Goal: Task Accomplishment & Management: Use online tool/utility

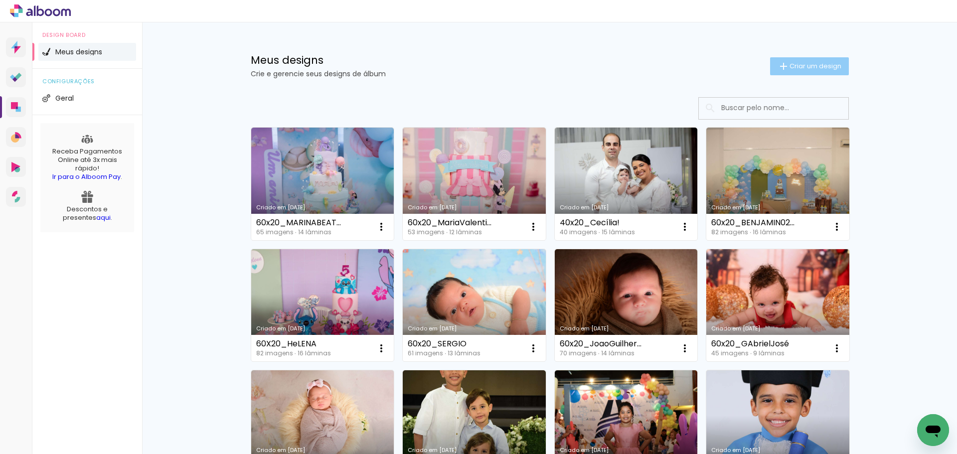
click at [797, 65] on span "Criar um design" at bounding box center [816, 66] width 52 height 6
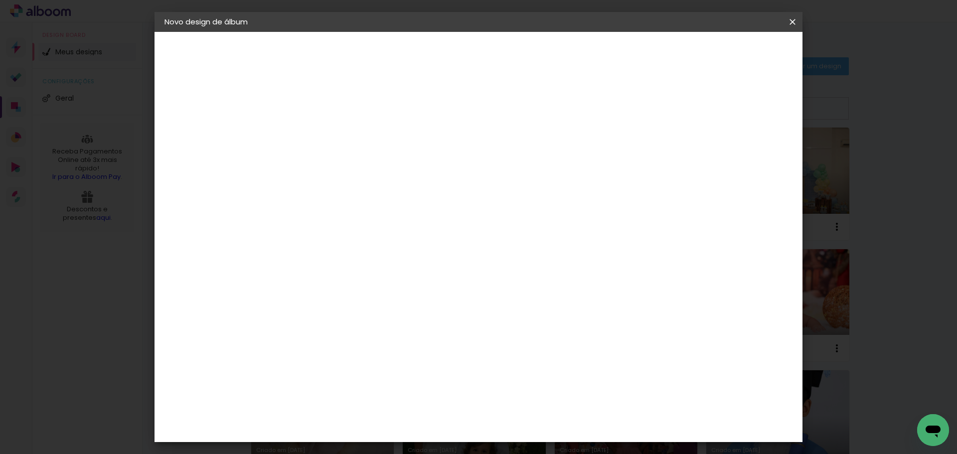
click at [328, 133] on input at bounding box center [328, 133] width 0 height 15
type input "50x25_[MEDICAL_DATA]"
type paper-input "50x25_[MEDICAL_DATA]"
click at [430, 47] on paper-button "Avançar" at bounding box center [405, 52] width 49 height 17
click at [515, 148] on paper-item "Tamanho Livre" at bounding box center [467, 152] width 96 height 22
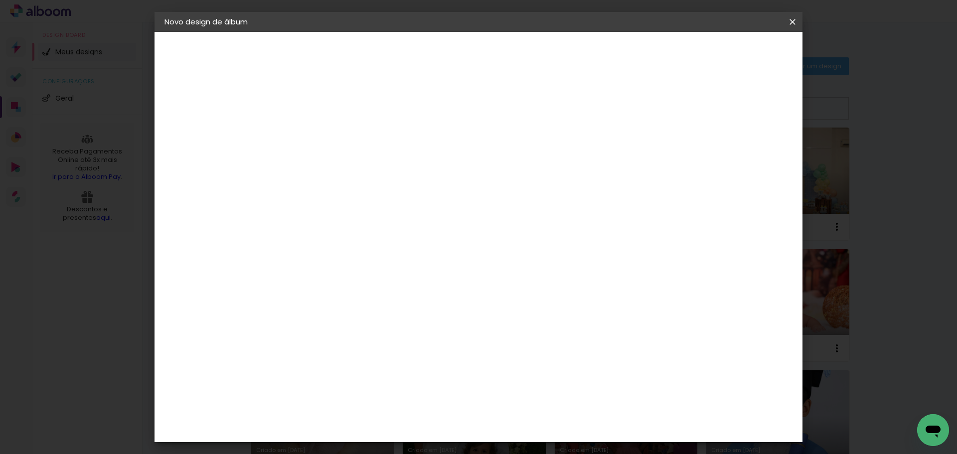
click at [0, 0] on slot "Avançar" at bounding box center [0, 0] width 0 height 0
drag, startPoint x: 299, startPoint y: 282, endPoint x: 307, endPoint y: 283, distance: 8.5
click at [307, 283] on input "30" at bounding box center [296, 283] width 26 height 15
type input "25"
type paper-input "25"
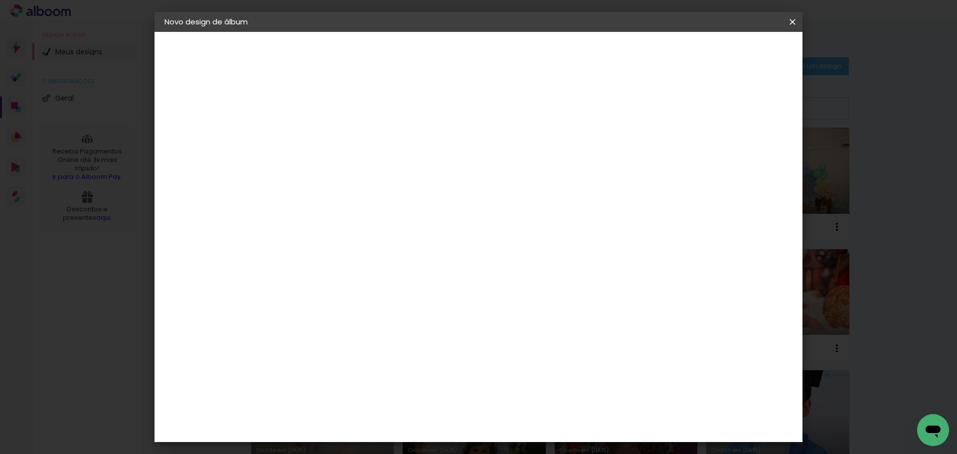
drag, startPoint x: 537, startPoint y: 385, endPoint x: 546, endPoint y: 385, distance: 9.0
click at [546, 385] on input "60" at bounding box center [534, 383] width 26 height 15
type input "50"
type paper-input "50"
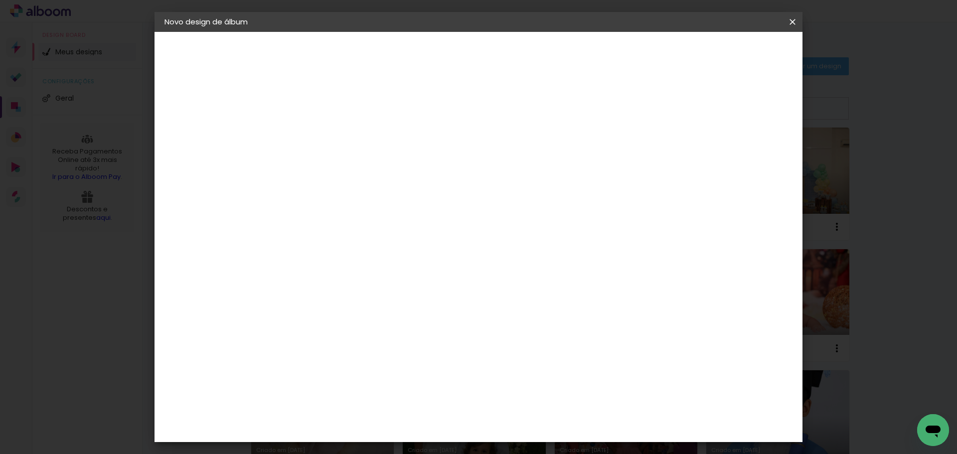
type input "4"
type paper-input "4"
click at [743, 155] on input "4" at bounding box center [740, 150] width 18 height 15
type input "3"
type paper-input "3"
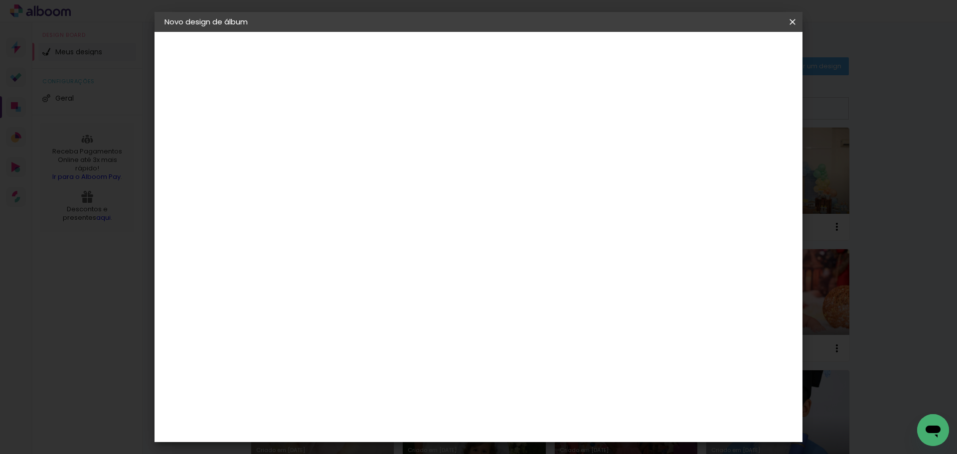
click at [747, 155] on input "3" at bounding box center [743, 150] width 18 height 15
type input "2"
type paper-input "2"
click at [749, 156] on input "2" at bounding box center [745, 150] width 18 height 15
type input "1"
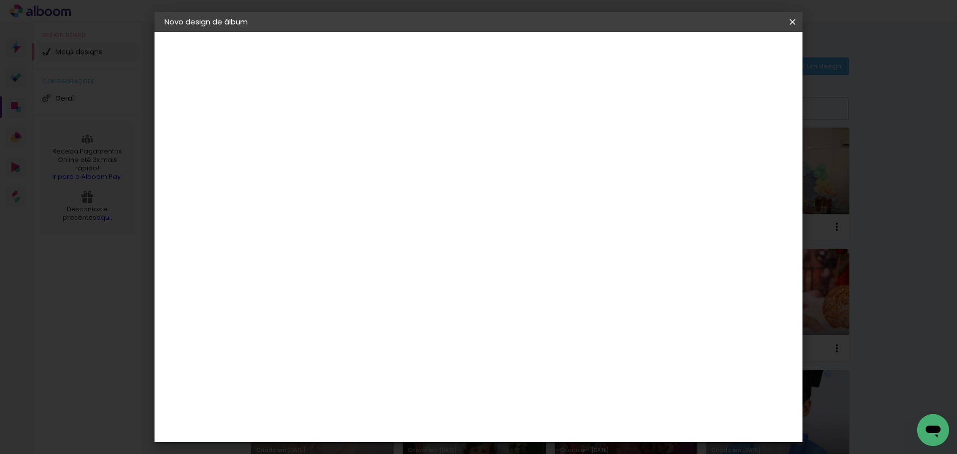
type paper-input "1"
click at [751, 156] on input "1" at bounding box center [746, 150] width 18 height 15
type input "0"
click at [752, 156] on input "0" at bounding box center [748, 150] width 18 height 15
type input "0"
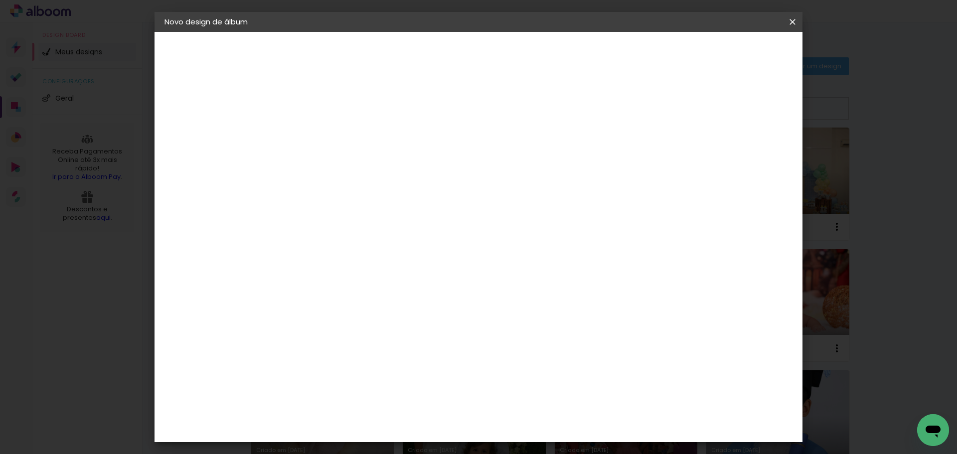
click at [752, 157] on input "0" at bounding box center [748, 150] width 18 height 15
click at [730, 54] on span "Iniciar design" at bounding box center [707, 52] width 45 height 7
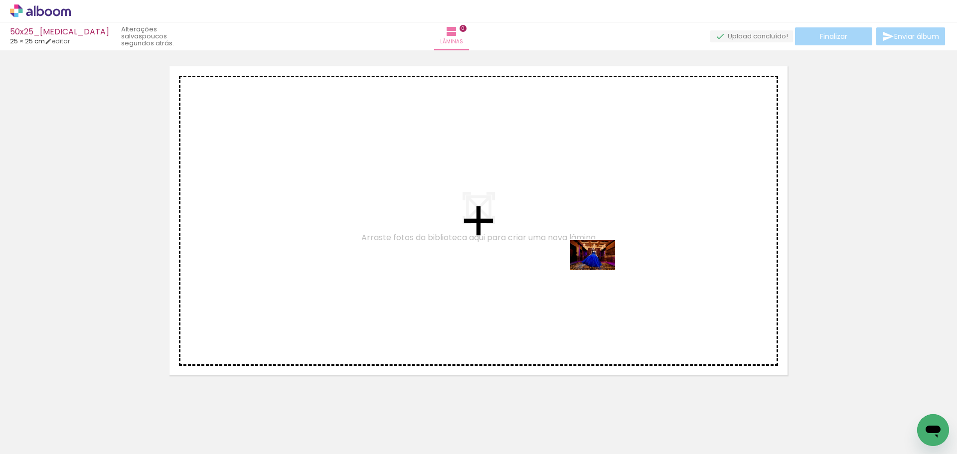
drag, startPoint x: 488, startPoint y: 426, endPoint x: 600, endPoint y: 270, distance: 192.1
click at [600, 270] on quentale-workspace at bounding box center [478, 227] width 957 height 454
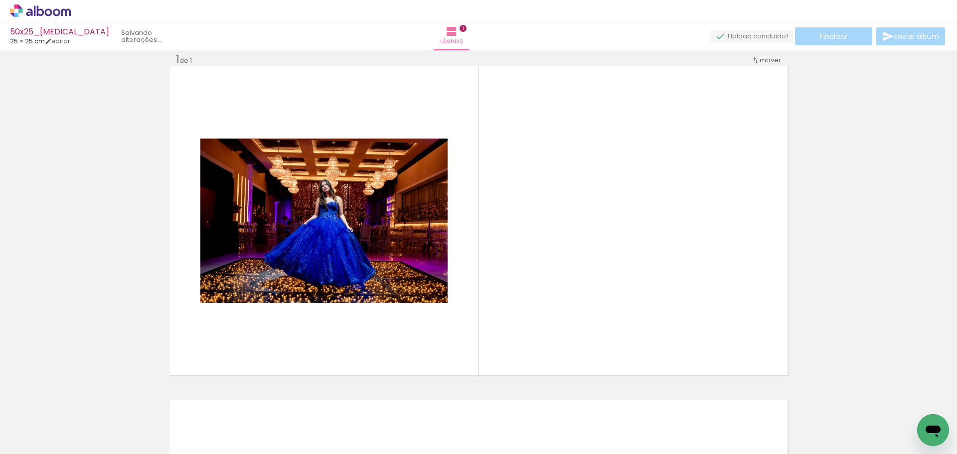
scroll to position [13, 0]
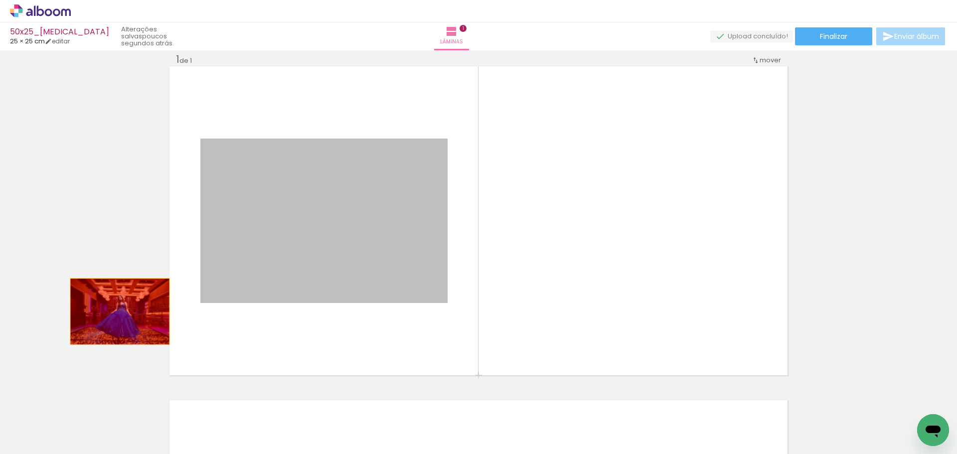
drag, startPoint x: 358, startPoint y: 266, endPoint x: 228, endPoint y: 312, distance: 137.3
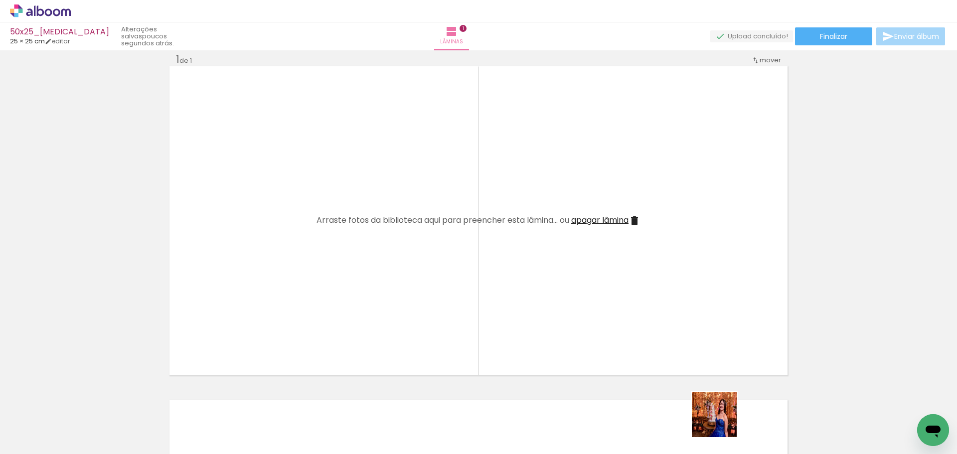
drag, startPoint x: 722, startPoint y: 425, endPoint x: 665, endPoint y: 258, distance: 176.7
click at [664, 256] on quentale-workspace at bounding box center [478, 227] width 957 height 454
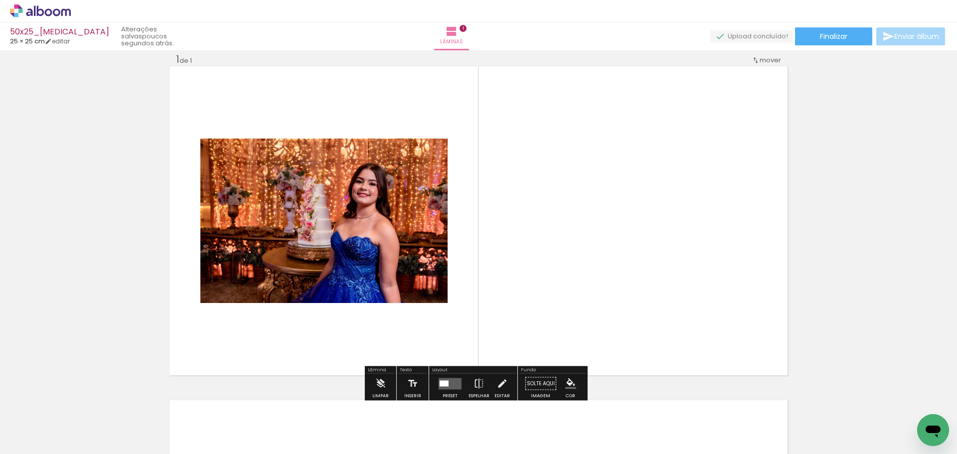
click at [446, 379] on quentale-layouter at bounding box center [450, 383] width 23 height 11
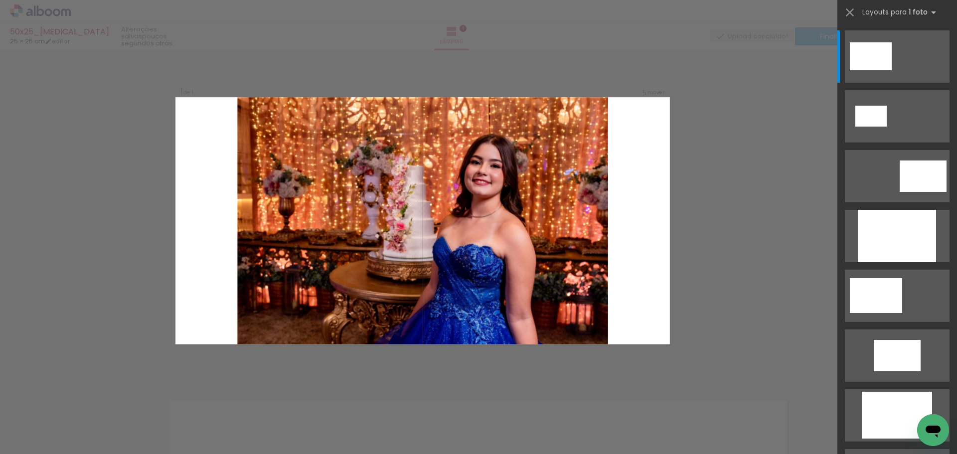
drag, startPoint x: 903, startPoint y: 238, endPoint x: 861, endPoint y: 238, distance: 42.9
click at [903, 238] on div at bounding box center [897, 236] width 78 height 52
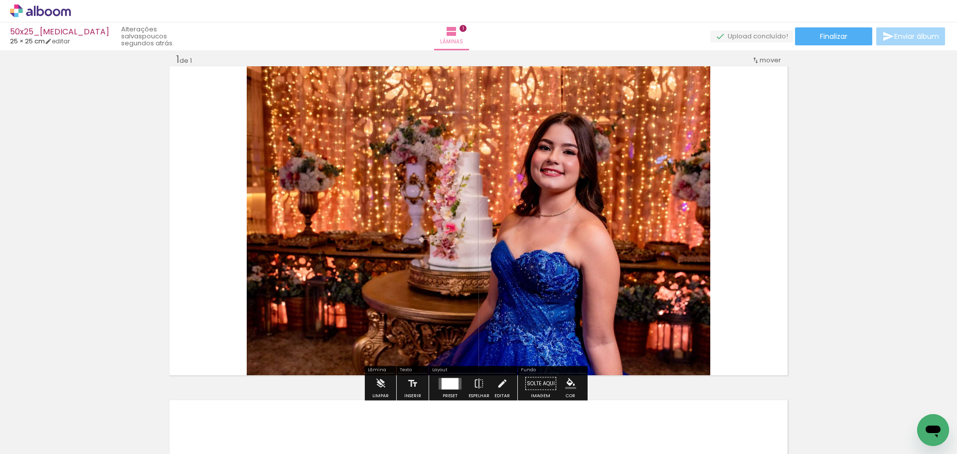
click at [608, 237] on quentale-photo at bounding box center [479, 220] width 464 height 309
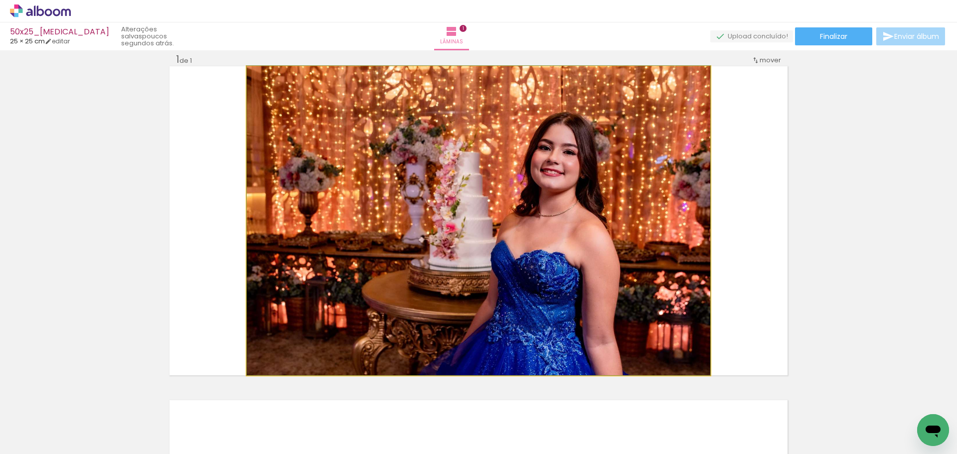
click at [608, 237] on quentale-photo at bounding box center [479, 220] width 464 height 309
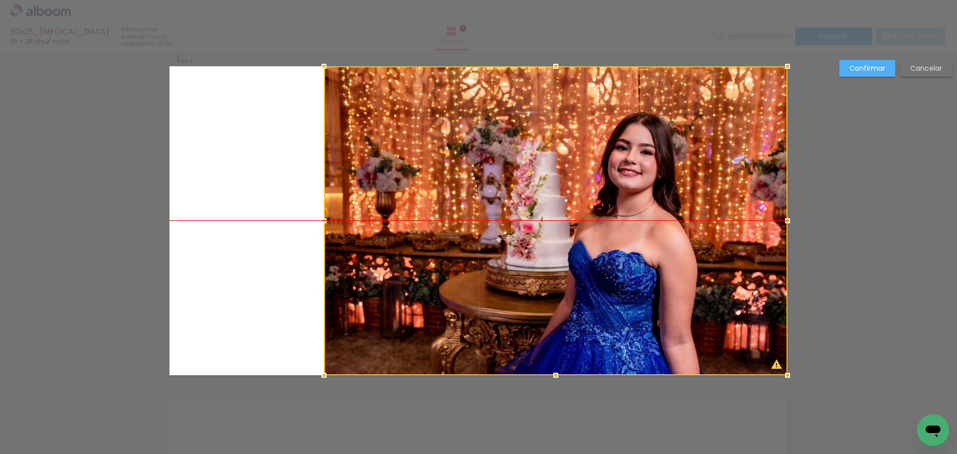
drag, startPoint x: 658, startPoint y: 253, endPoint x: 714, endPoint y: 251, distance: 55.9
click at [714, 251] on div at bounding box center [556, 220] width 464 height 309
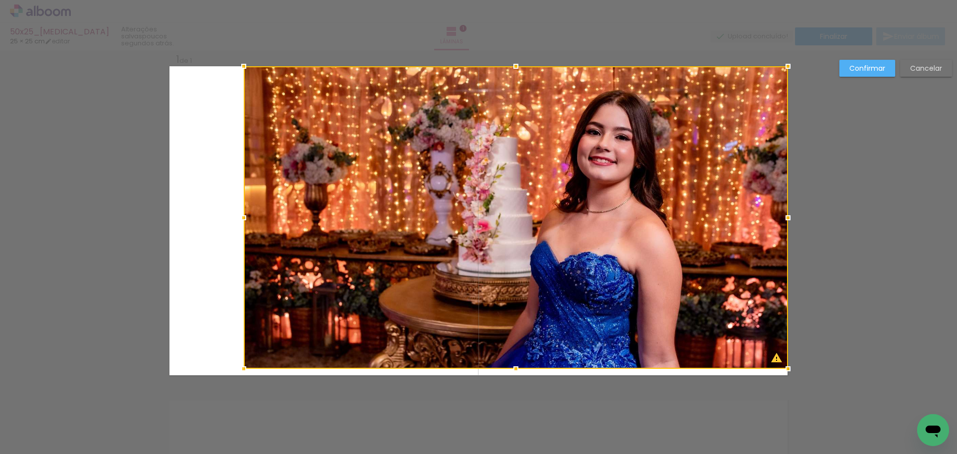
drag, startPoint x: 322, startPoint y: 374, endPoint x: 134, endPoint y: 385, distance: 188.3
click at [103, 394] on div "Inserir lâmina 1 de 1 O Designbox precisará aumentar a sua imagem em 231% para …" at bounding box center [478, 383] width 957 height 692
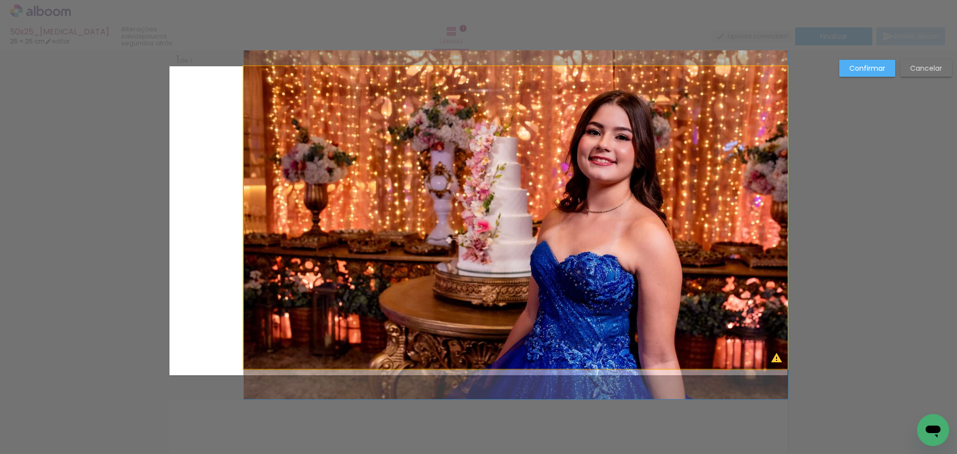
click at [292, 282] on quentale-photo at bounding box center [516, 217] width 544 height 303
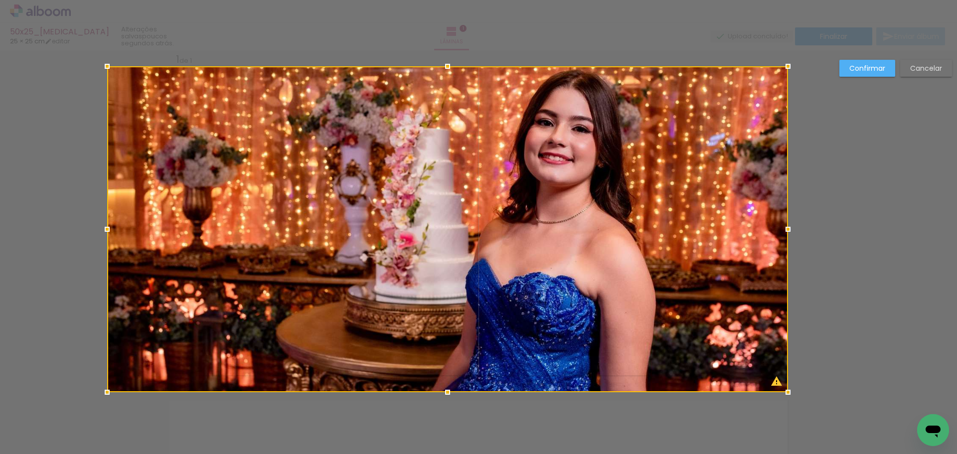
drag, startPoint x: 238, startPoint y: 372, endPoint x: 140, endPoint y: 430, distance: 114.0
click at [140, 430] on div "Inserir lâmina 1 de 1 O Designbox precisará aumentar a sua imagem em 271% para …" at bounding box center [478, 383] width 957 height 692
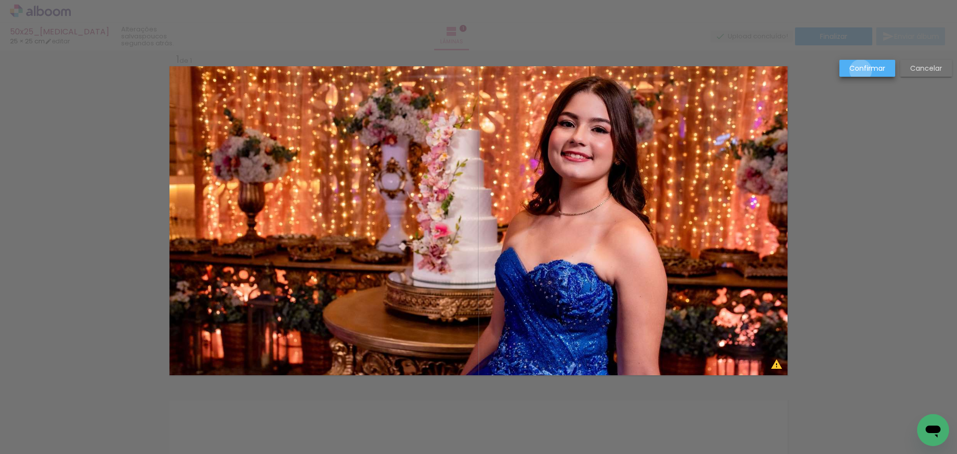
click at [0, 0] on slot "Confirmar" at bounding box center [0, 0] width 0 height 0
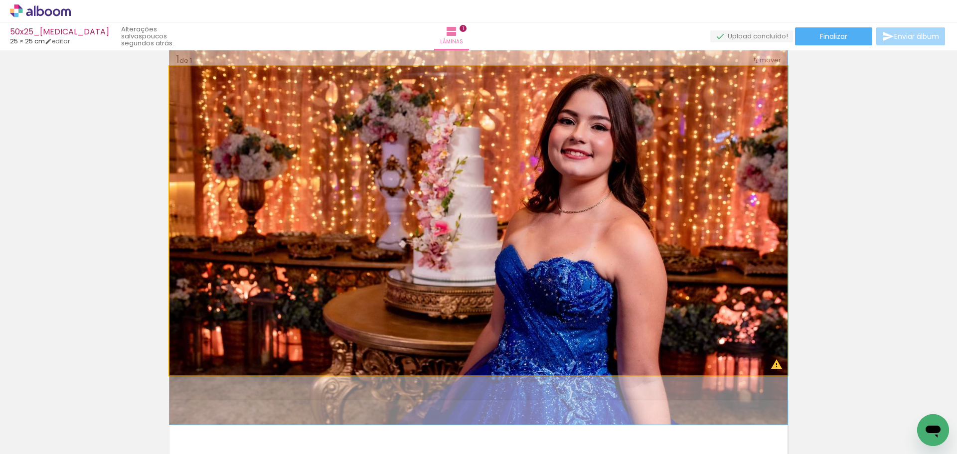
drag, startPoint x: 627, startPoint y: 205, endPoint x: 694, endPoint y: 203, distance: 67.8
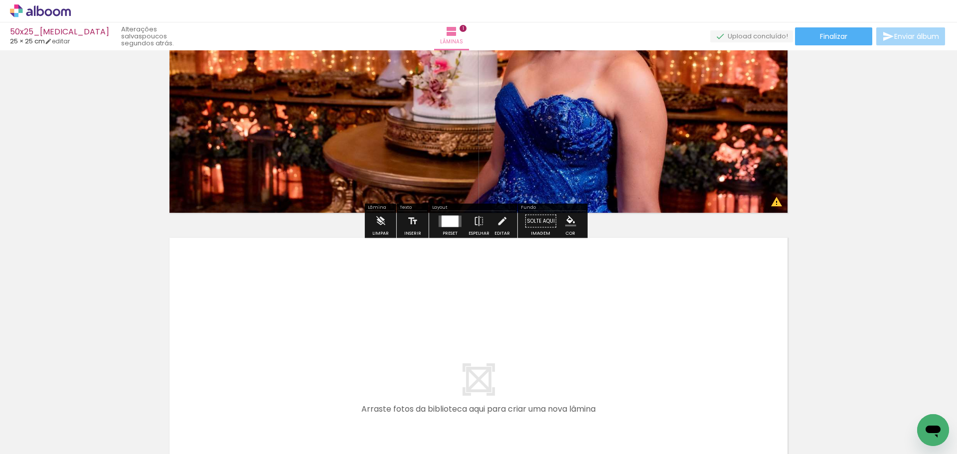
scroll to position [196, 0]
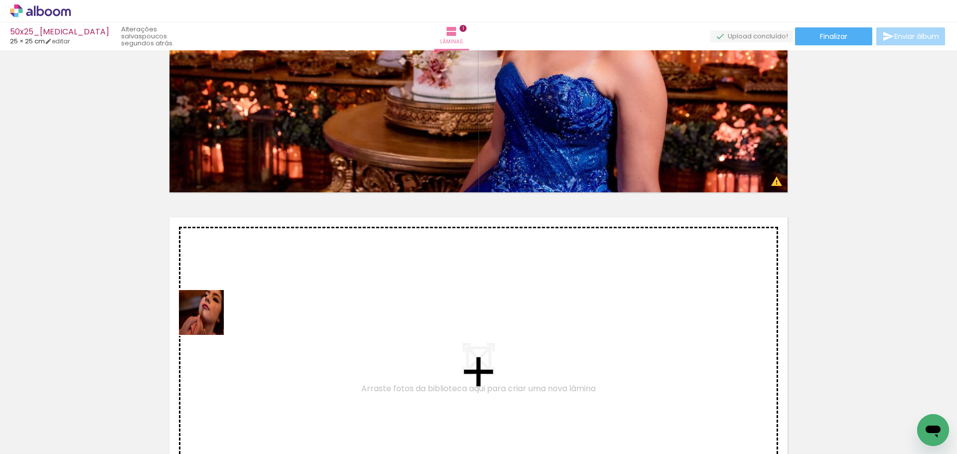
drag, startPoint x: 137, startPoint y: 384, endPoint x: 211, endPoint y: 319, distance: 98.6
click at [211, 319] on quentale-workspace at bounding box center [478, 227] width 957 height 454
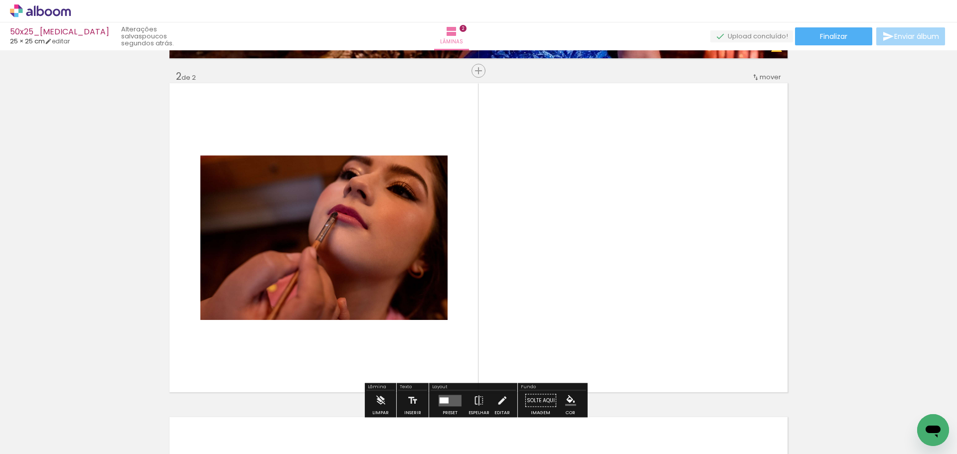
scroll to position [347, 0]
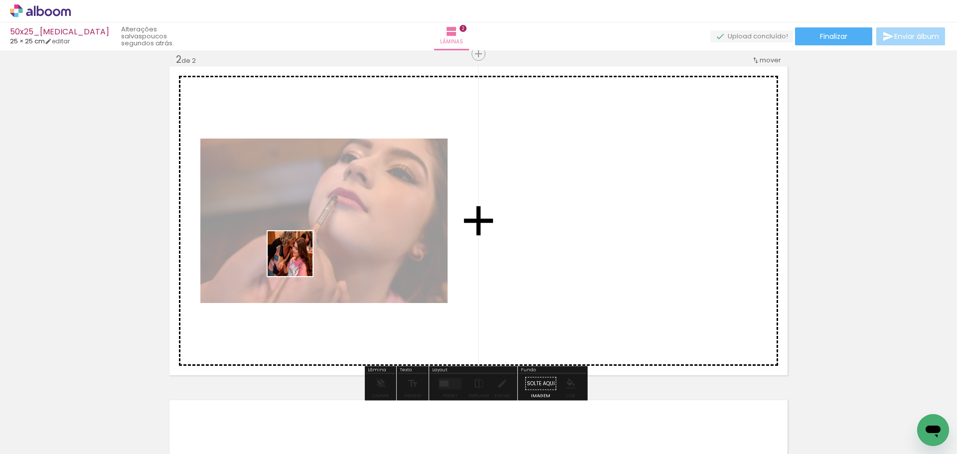
drag, startPoint x: 156, startPoint y: 424, endPoint x: 255, endPoint y: 373, distance: 111.7
click at [296, 264] on quentale-workspace at bounding box center [478, 227] width 957 height 454
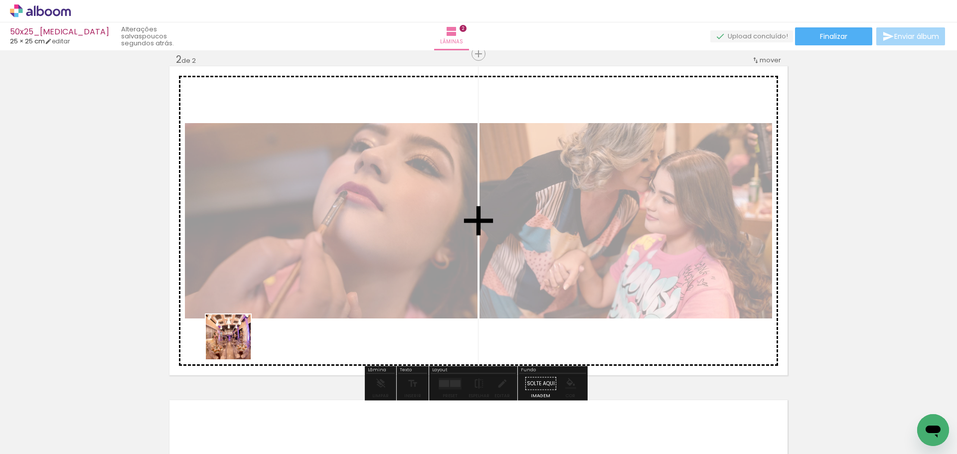
drag, startPoint x: 217, startPoint y: 400, endPoint x: 259, endPoint y: 288, distance: 119.7
click at [259, 288] on quentale-workspace at bounding box center [478, 227] width 957 height 454
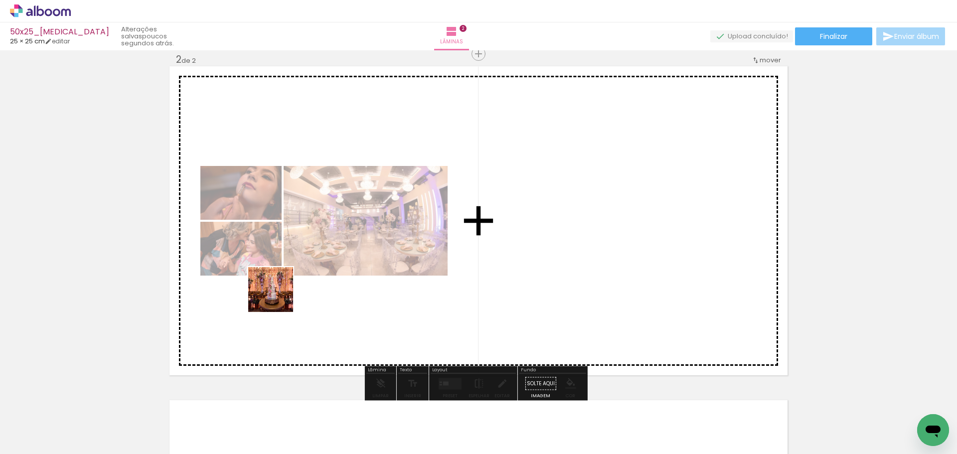
drag, startPoint x: 275, startPoint y: 388, endPoint x: 283, endPoint y: 286, distance: 102.0
click at [279, 266] on quentale-workspace at bounding box center [478, 227] width 957 height 454
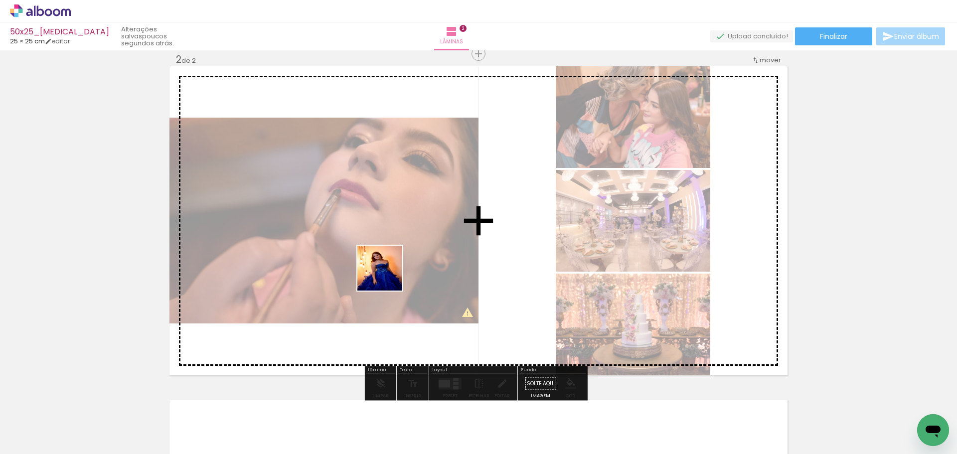
drag, startPoint x: 323, startPoint y: 413, endPoint x: 393, endPoint y: 286, distance: 145.3
click at [387, 277] on quentale-workspace at bounding box center [478, 227] width 957 height 454
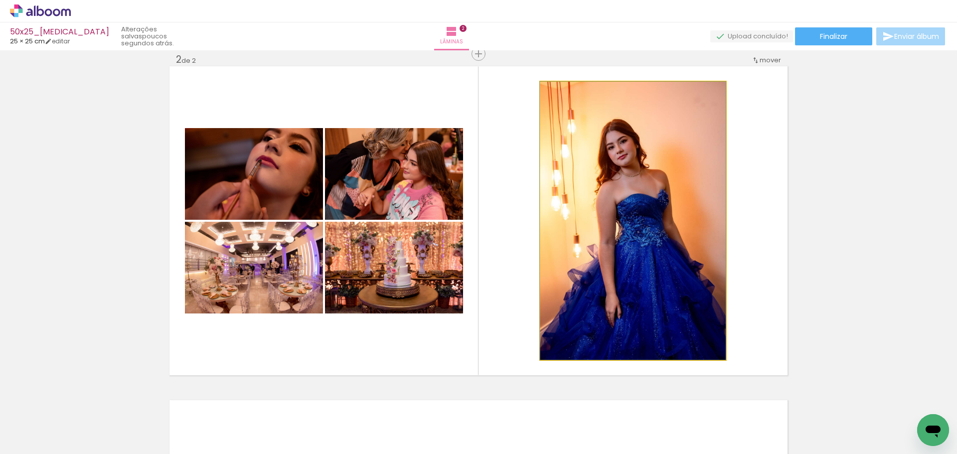
click at [564, 244] on quentale-photo at bounding box center [632, 221] width 185 height 278
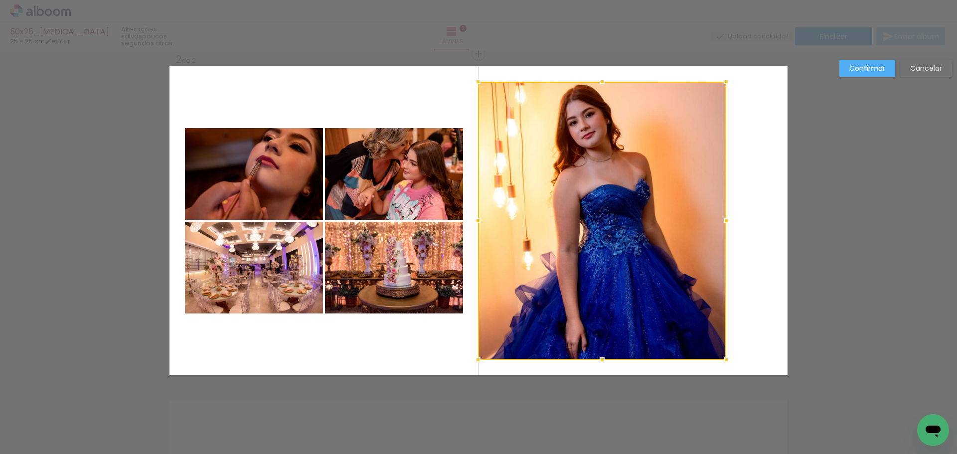
drag, startPoint x: 537, startPoint y: 221, endPoint x: 502, endPoint y: 278, distance: 66.8
click at [502, 278] on div at bounding box center [602, 221] width 248 height 278
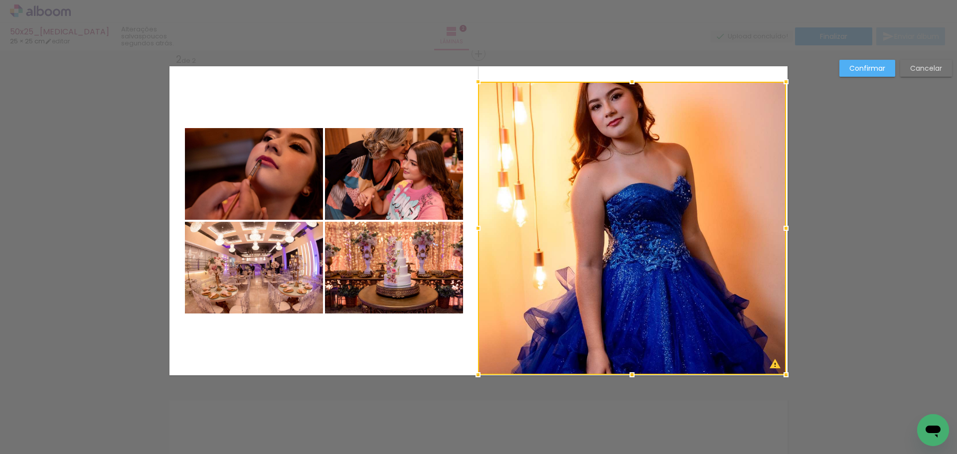
drag, startPoint x: 787, startPoint y: 398, endPoint x: 760, endPoint y: 349, distance: 55.1
click at [872, 448] on div "Inserir lâmina 1 de 2 Inserir lâmina 2 de 2 O Designbox precisará aumentar a su…" at bounding box center [478, 216] width 957 height 1026
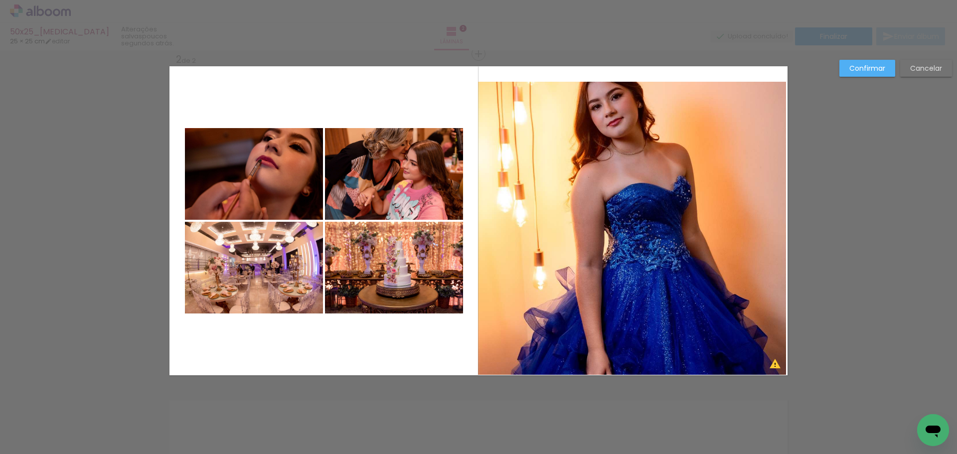
drag, startPoint x: 746, startPoint y: 313, endPoint x: 770, endPoint y: 299, distance: 27.0
click at [748, 313] on quentale-photo at bounding box center [632, 228] width 308 height 293
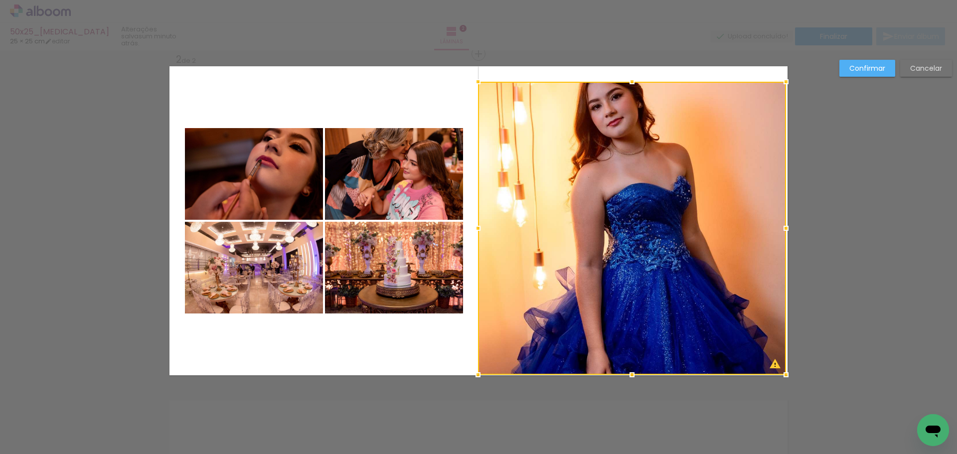
drag, startPoint x: 784, startPoint y: 228, endPoint x: 885, endPoint y: 228, distance: 101.7
click at [796, 228] on div at bounding box center [786, 228] width 20 height 20
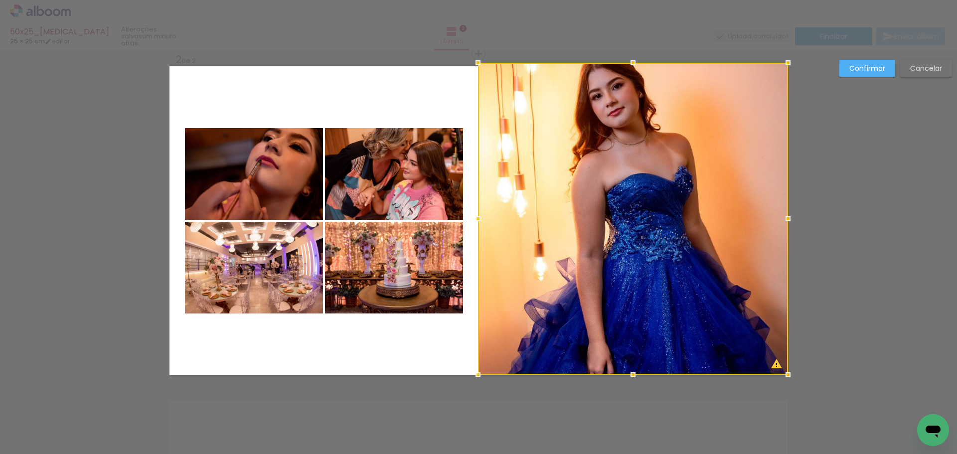
drag, startPoint x: 629, startPoint y: 85, endPoint x: 629, endPoint y: 32, distance: 53.3
click at [631, 0] on div "50x25_YASMIN 25 × 25 cm editar um minuto atrás. Lâminas 2 Finalizar Enviar álbu…" at bounding box center [478, 0] width 957 height 0
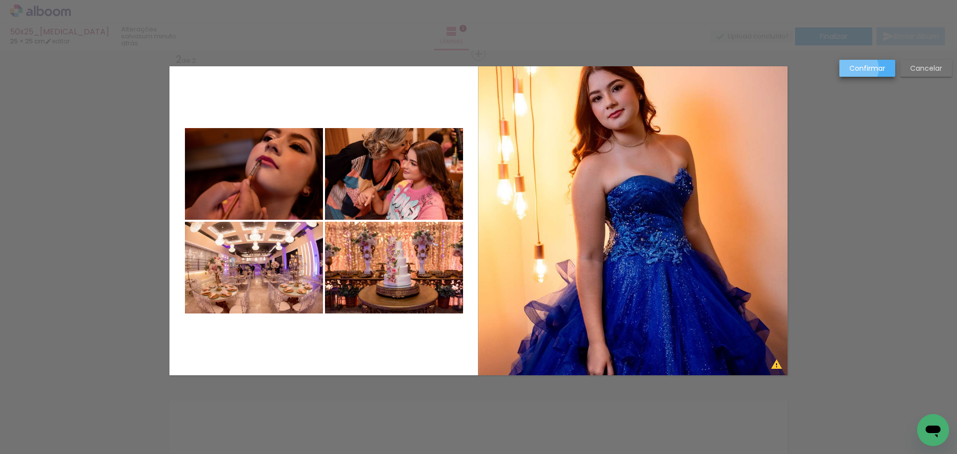
click at [0, 0] on slot "Confirmar" at bounding box center [0, 0] width 0 height 0
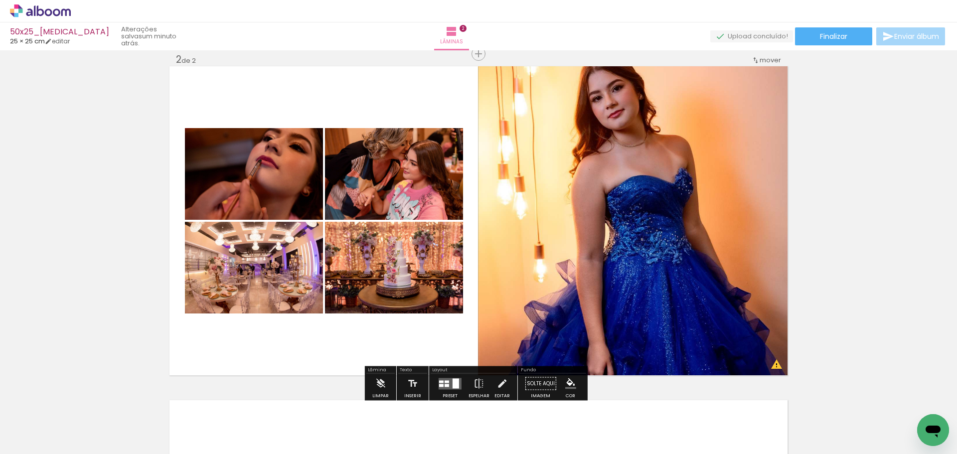
click at [445, 386] on div at bounding box center [447, 385] width 4 height 3
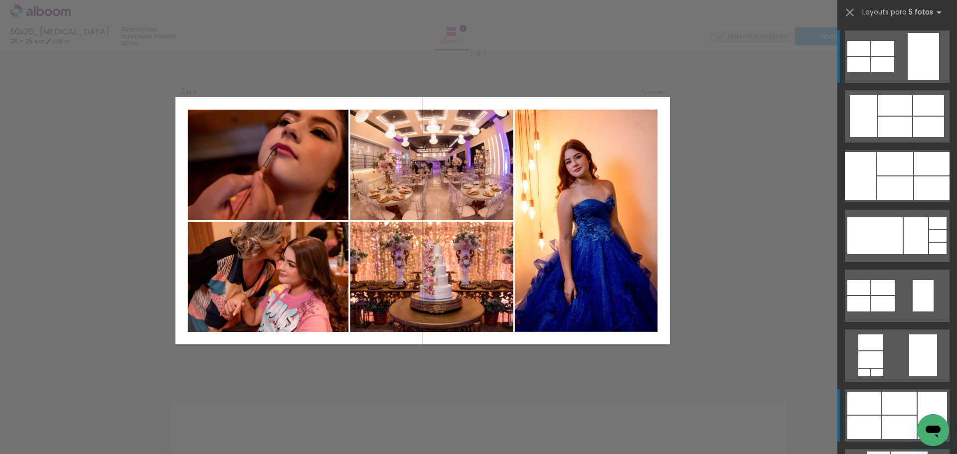
click at [854, 56] on div at bounding box center [859, 48] width 23 height 15
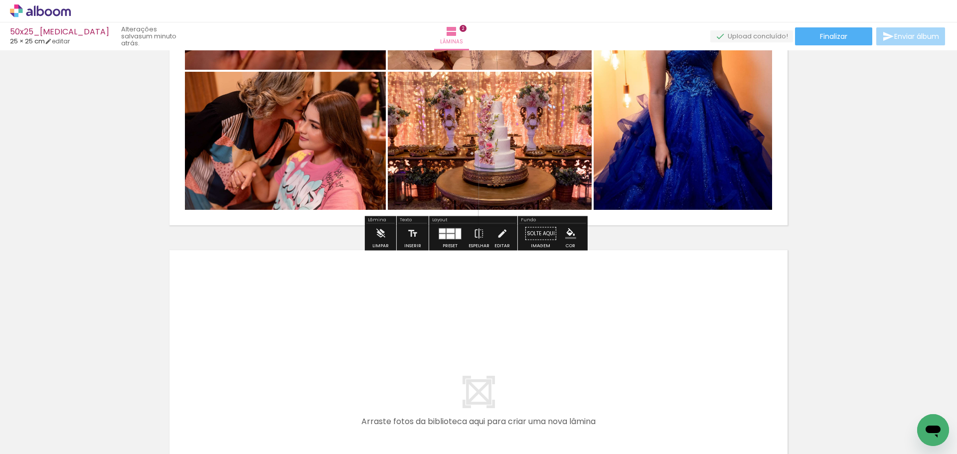
scroll to position [513, 0]
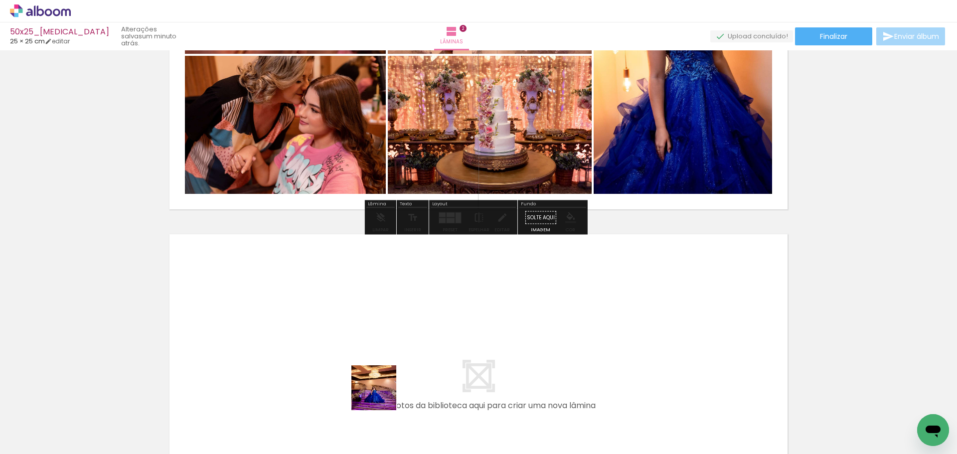
drag, startPoint x: 380, startPoint y: 421, endPoint x: 425, endPoint y: 395, distance: 52.3
click at [383, 323] on quentale-workspace at bounding box center [478, 227] width 957 height 454
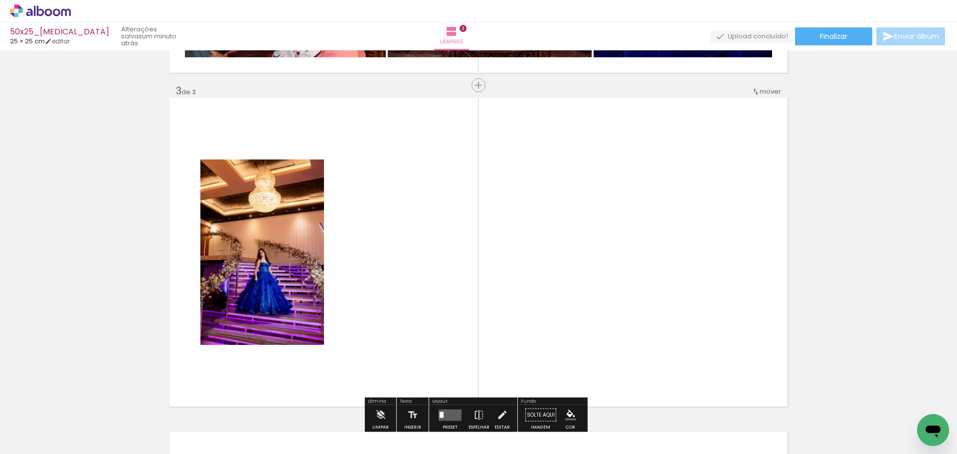
scroll to position [681, 0]
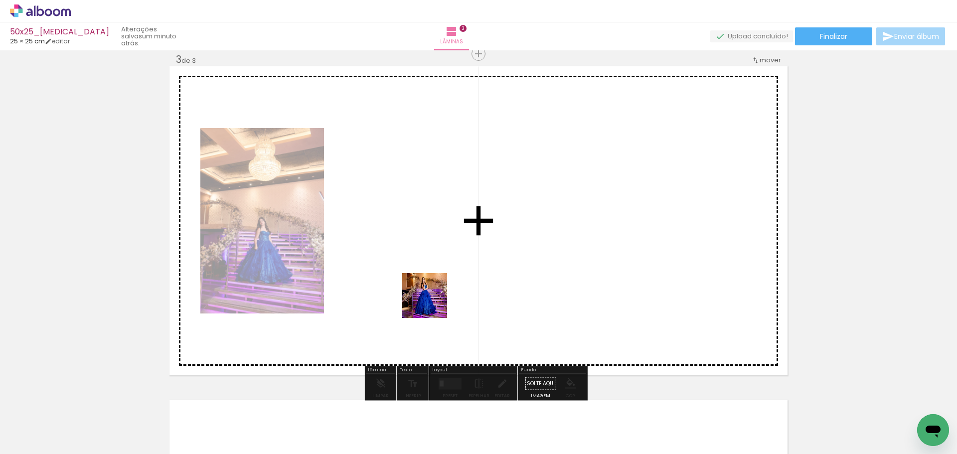
drag, startPoint x: 432, startPoint y: 415, endPoint x: 439, endPoint y: 227, distance: 187.6
click at [439, 227] on quentale-workspace at bounding box center [478, 227] width 957 height 454
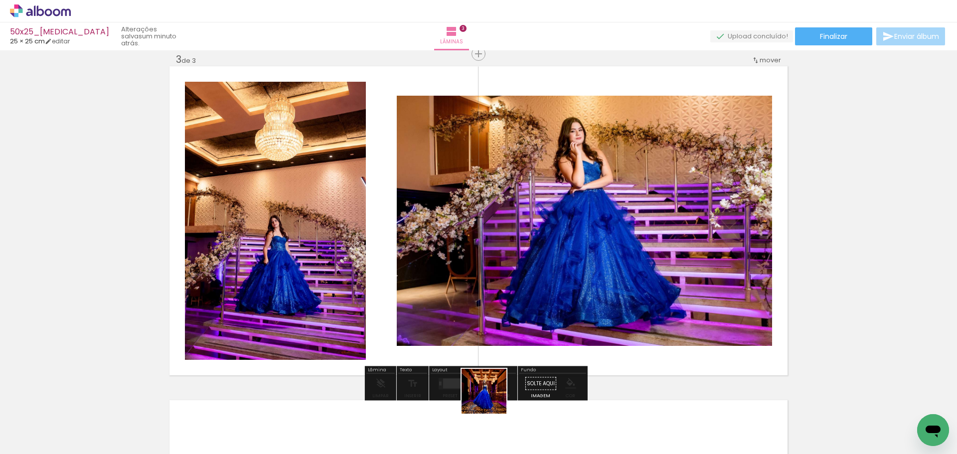
drag, startPoint x: 489, startPoint y: 418, endPoint x: 550, endPoint y: 385, distance: 69.4
click at [476, 251] on quentale-workspace at bounding box center [478, 227] width 957 height 454
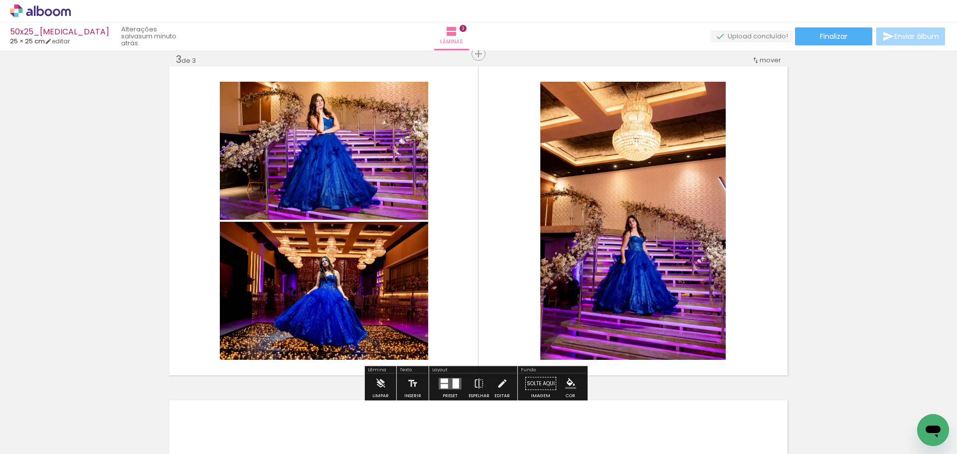
drag, startPoint x: 552, startPoint y: 418, endPoint x: 587, endPoint y: 399, distance: 39.7
click at [533, 275] on quentale-workspace at bounding box center [478, 227] width 957 height 454
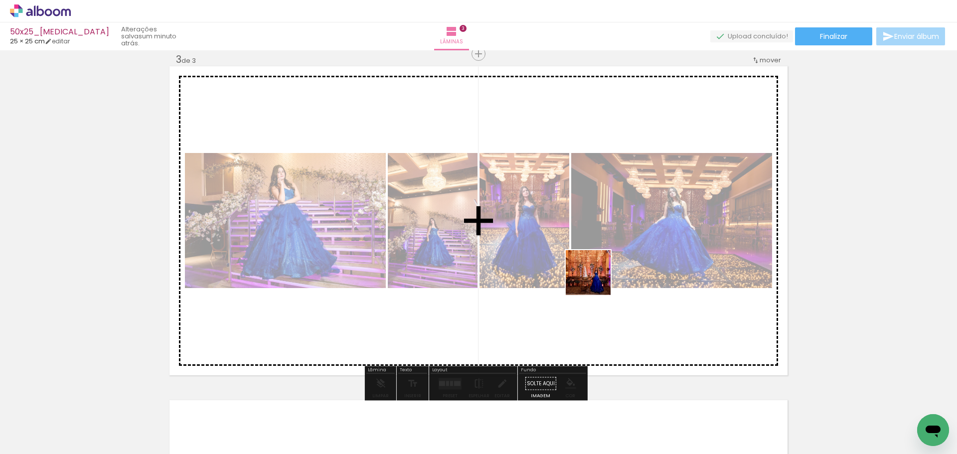
drag, startPoint x: 612, startPoint y: 428, endPoint x: 576, endPoint y: 261, distance: 170.2
click at [593, 254] on quentale-workspace at bounding box center [478, 227] width 957 height 454
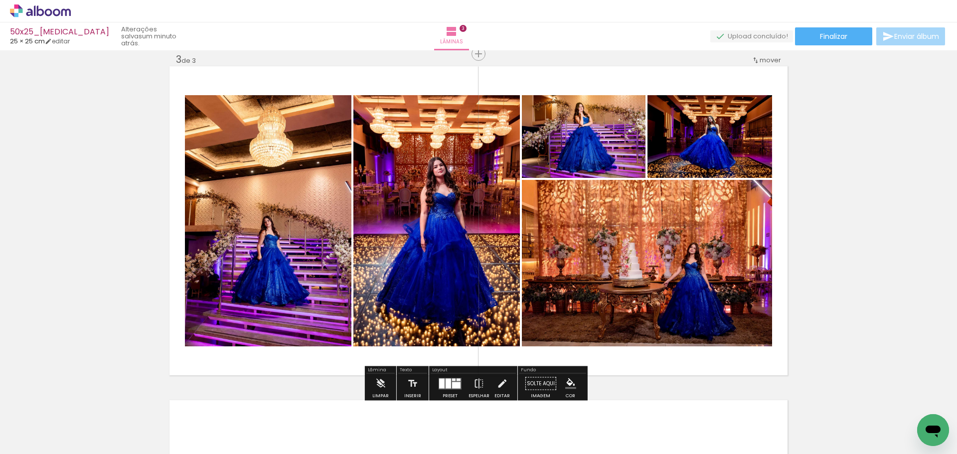
click at [446, 380] on div at bounding box center [448, 383] width 5 height 10
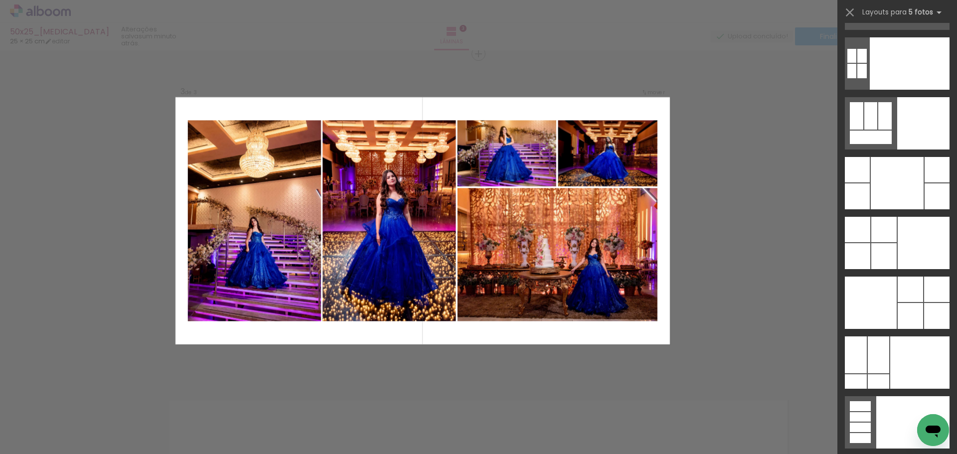
scroll to position [26231, 0]
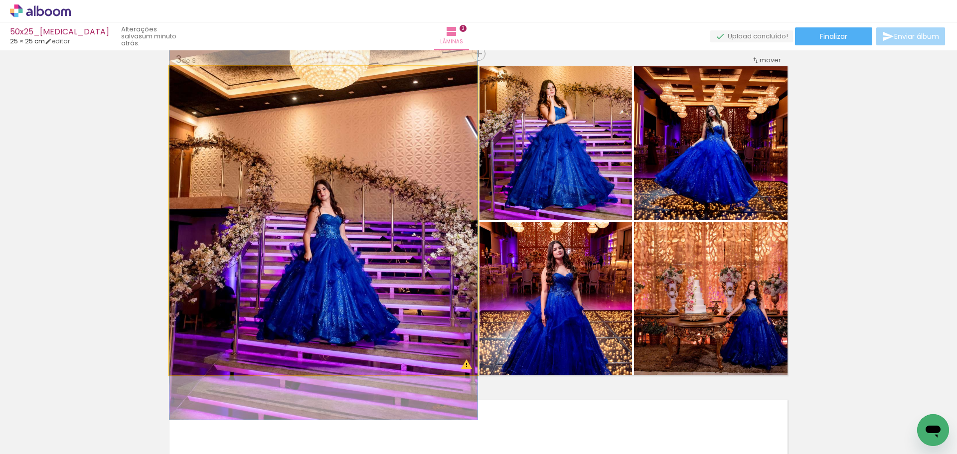
drag, startPoint x: 346, startPoint y: 282, endPoint x: 341, endPoint y: 250, distance: 32.5
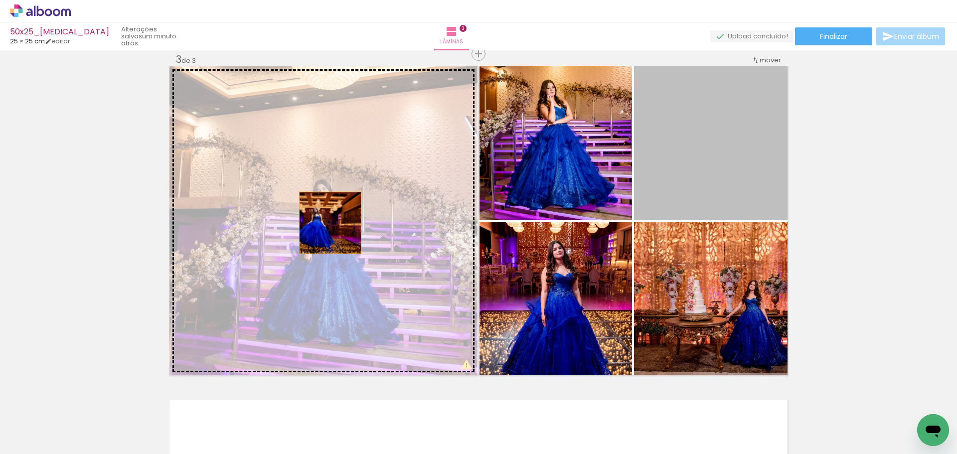
drag, startPoint x: 707, startPoint y: 148, endPoint x: 324, endPoint y: 225, distance: 390.6
click at [0, 0] on slot at bounding box center [0, 0] width 0 height 0
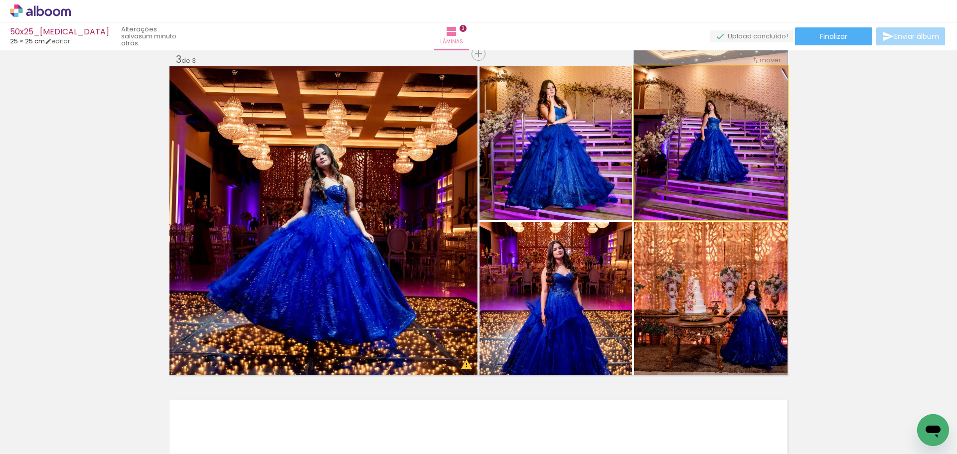
drag, startPoint x: 698, startPoint y: 180, endPoint x: 690, endPoint y: 134, distance: 47.5
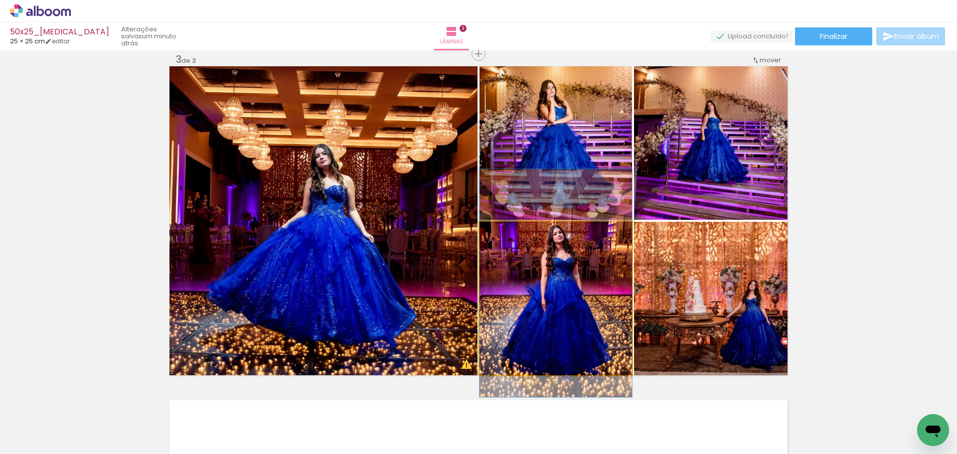
drag, startPoint x: 581, startPoint y: 295, endPoint x: 581, endPoint y: 279, distance: 15.5
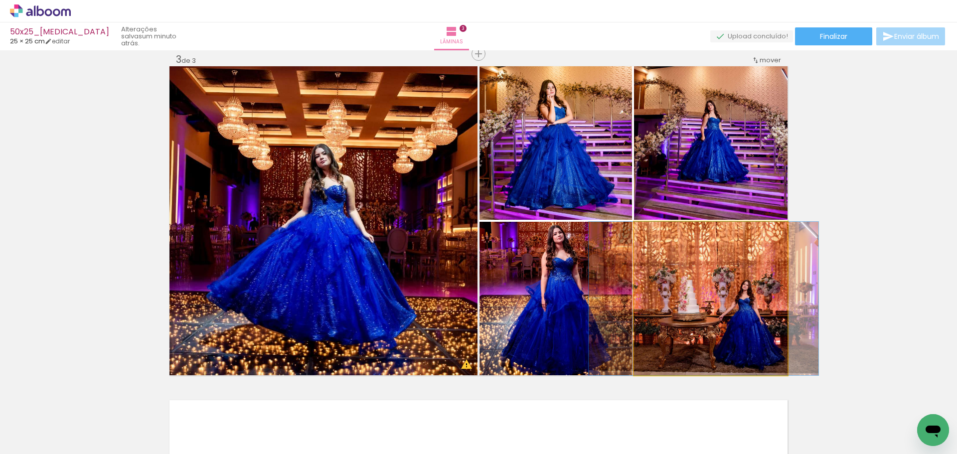
drag, startPoint x: 694, startPoint y: 313, endPoint x: 688, endPoint y: 300, distance: 14.7
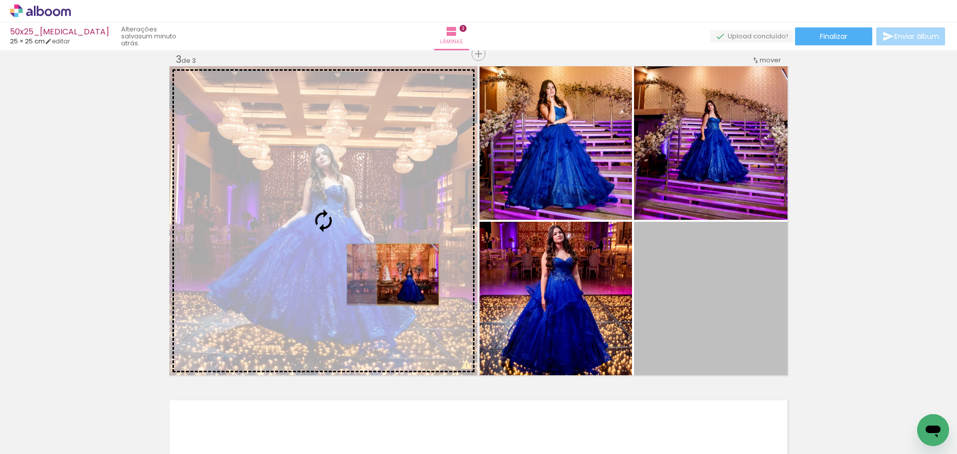
drag, startPoint x: 742, startPoint y: 300, endPoint x: 404, endPoint y: 275, distance: 339.0
click at [0, 0] on slot at bounding box center [0, 0] width 0 height 0
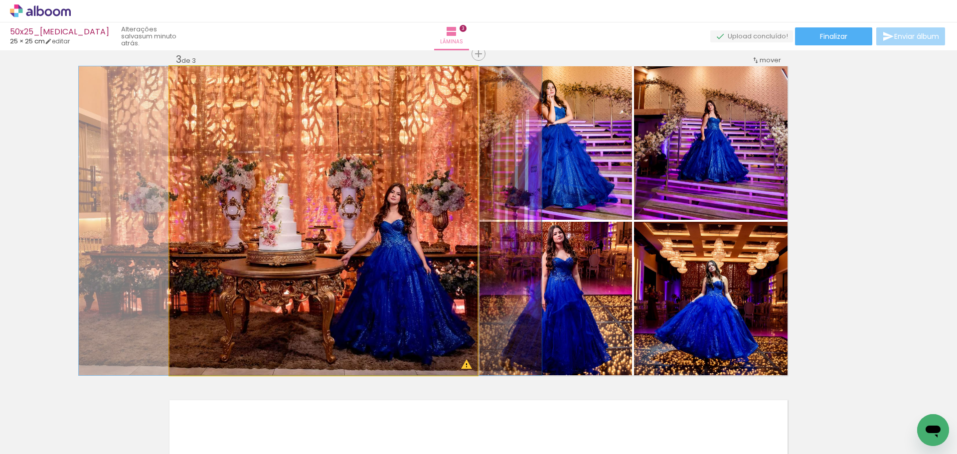
drag, startPoint x: 425, startPoint y: 290, endPoint x: 416, endPoint y: 283, distance: 12.1
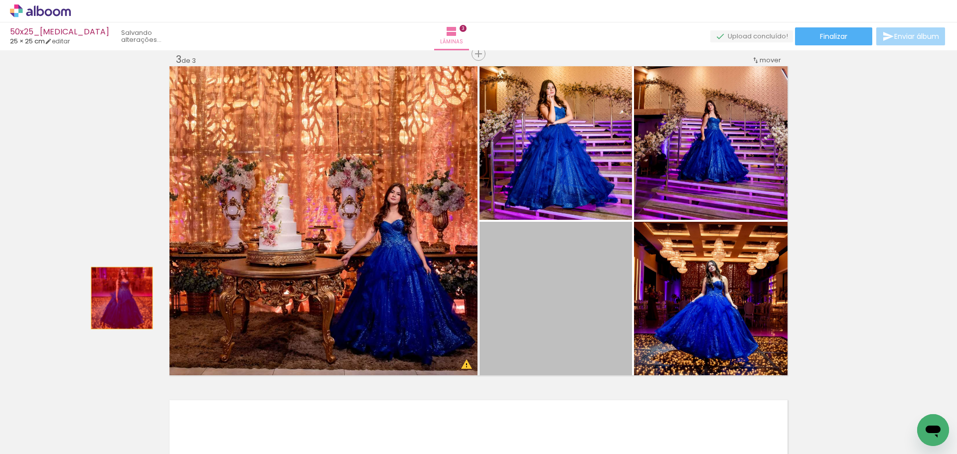
drag, startPoint x: 353, startPoint y: 298, endPoint x: 121, endPoint y: 303, distance: 232.4
click at [117, 298] on div "Inserir lâmina 1 de 3 Inserir lâmina 2 de 3 Inserir lâmina 3 de 3 O Designbox p…" at bounding box center [478, 41] width 957 height 1337
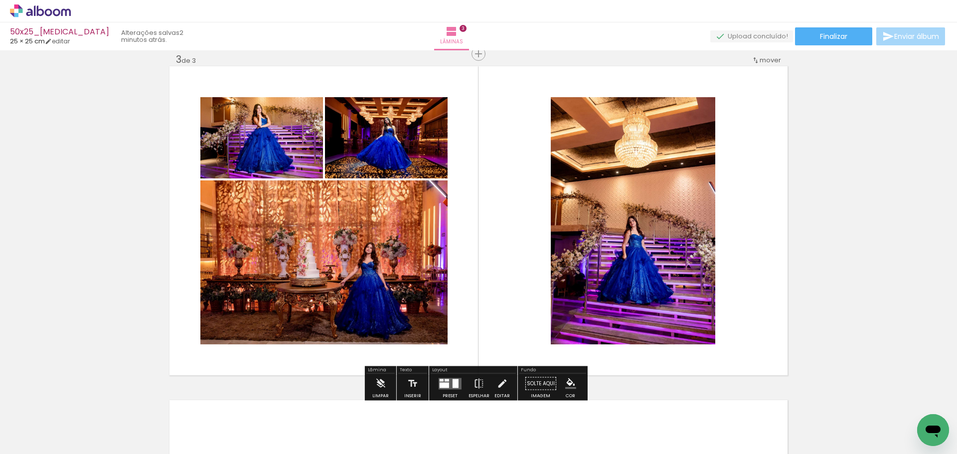
click at [445, 381] on div at bounding box center [447, 380] width 4 height 2
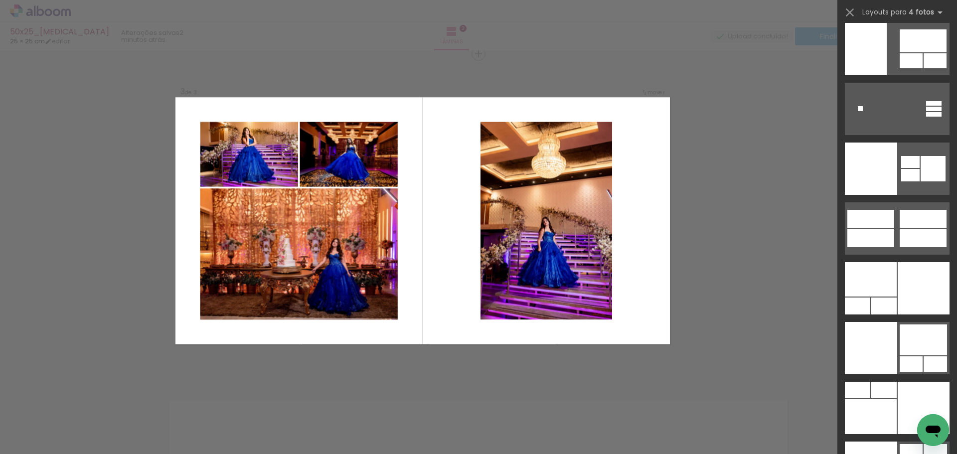
scroll to position [20968, 0]
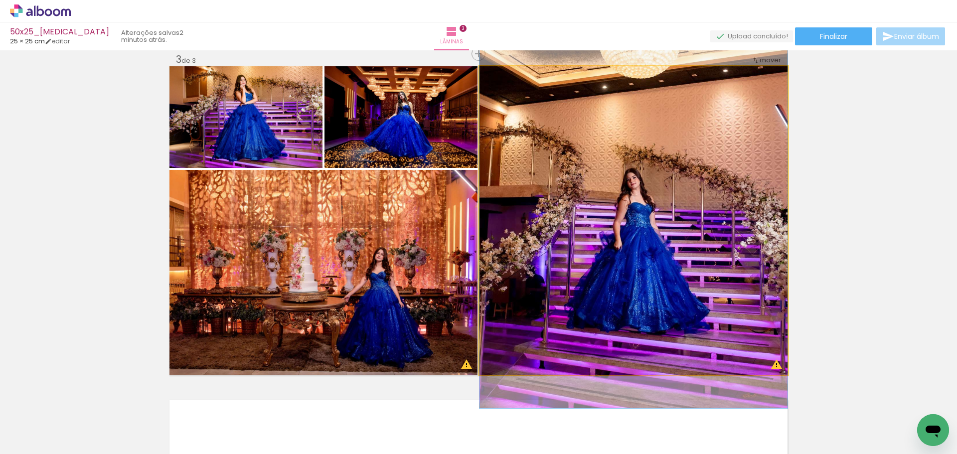
drag, startPoint x: 618, startPoint y: 245, endPoint x: 620, endPoint y: 201, distance: 43.4
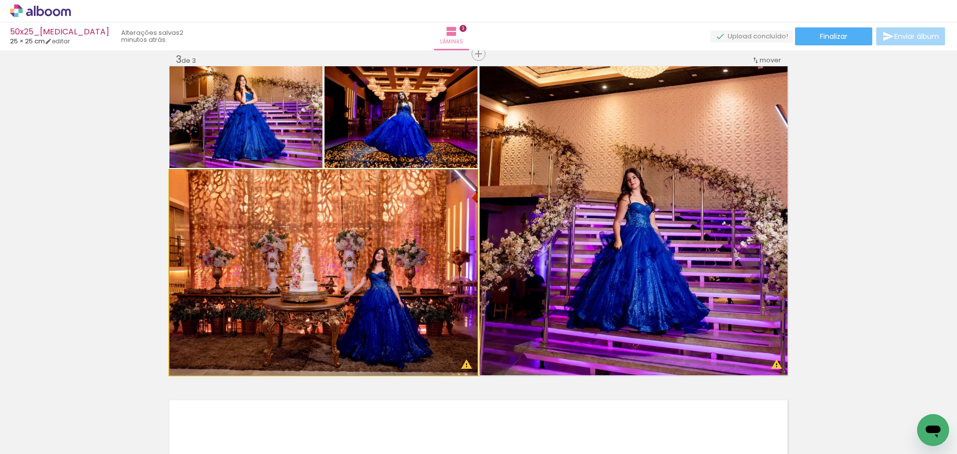
drag, startPoint x: 363, startPoint y: 266, endPoint x: 365, endPoint y: 253, distance: 13.0
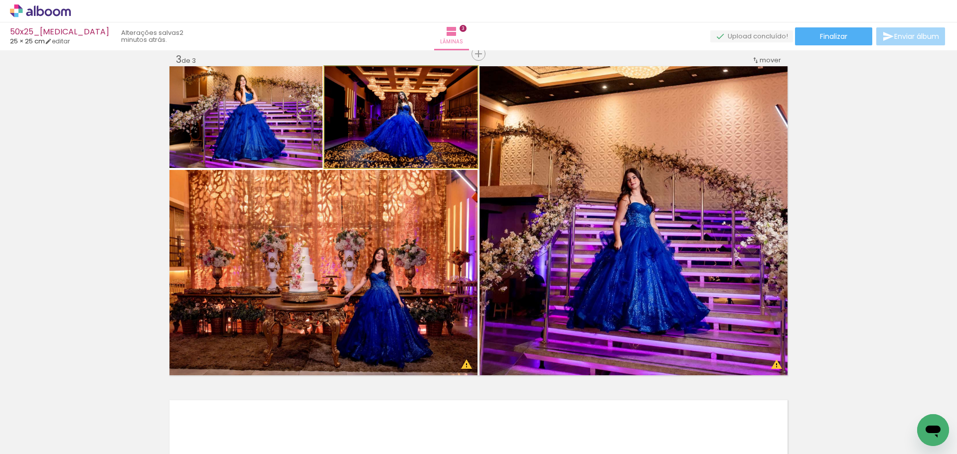
drag, startPoint x: 407, startPoint y: 131, endPoint x: 407, endPoint y: 124, distance: 7.0
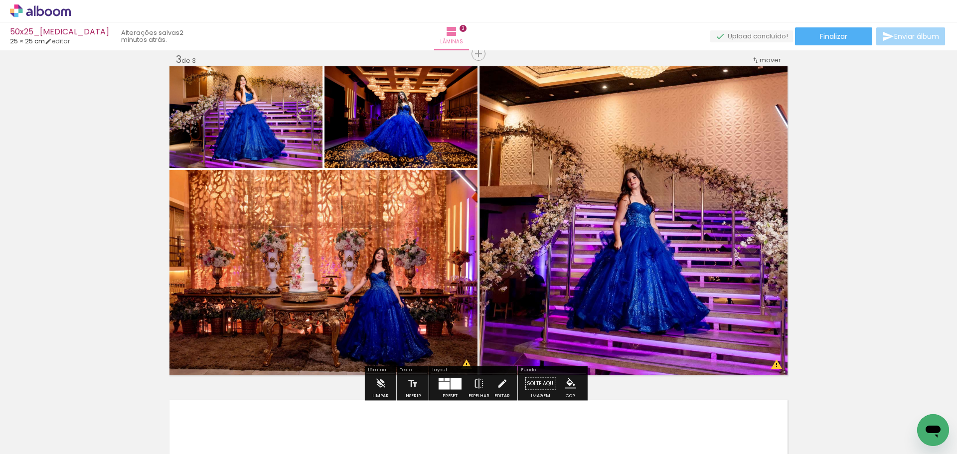
click at [476, 382] on iron-icon at bounding box center [479, 384] width 11 height 20
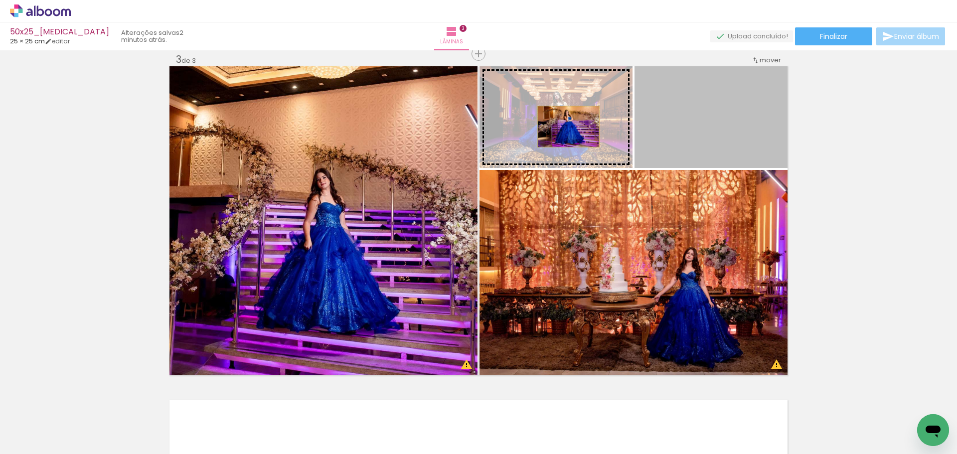
drag, startPoint x: 705, startPoint y: 129, endPoint x: 565, endPoint y: 127, distance: 140.1
click at [0, 0] on slot at bounding box center [0, 0] width 0 height 0
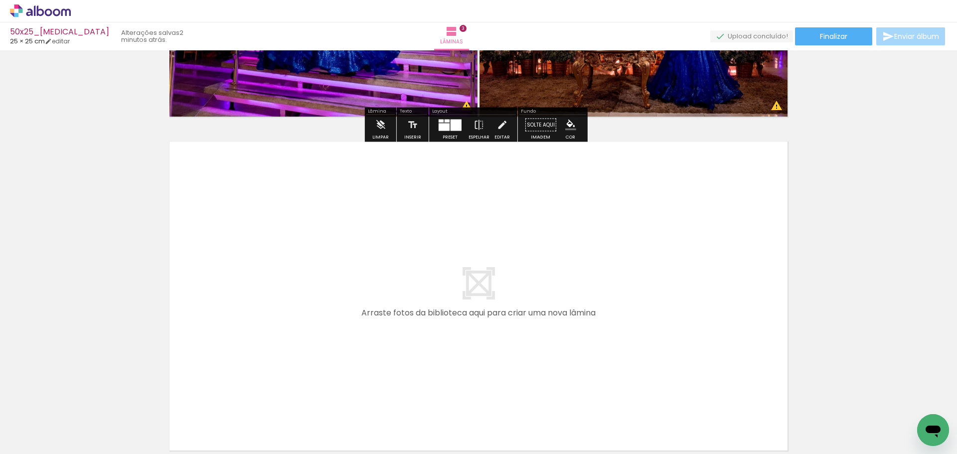
scroll to position [947, 0]
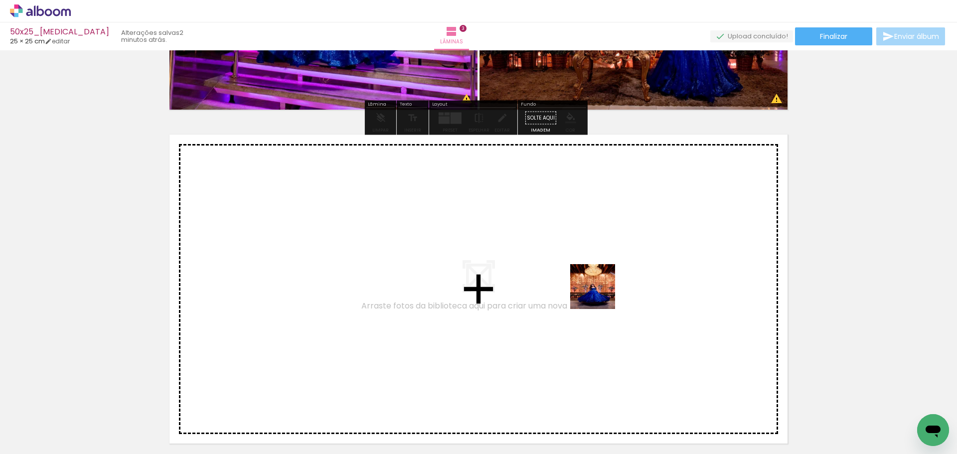
drag, startPoint x: 661, startPoint y: 425, endPoint x: 600, endPoint y: 294, distance: 144.1
click at [600, 294] on quentale-workspace at bounding box center [478, 227] width 957 height 454
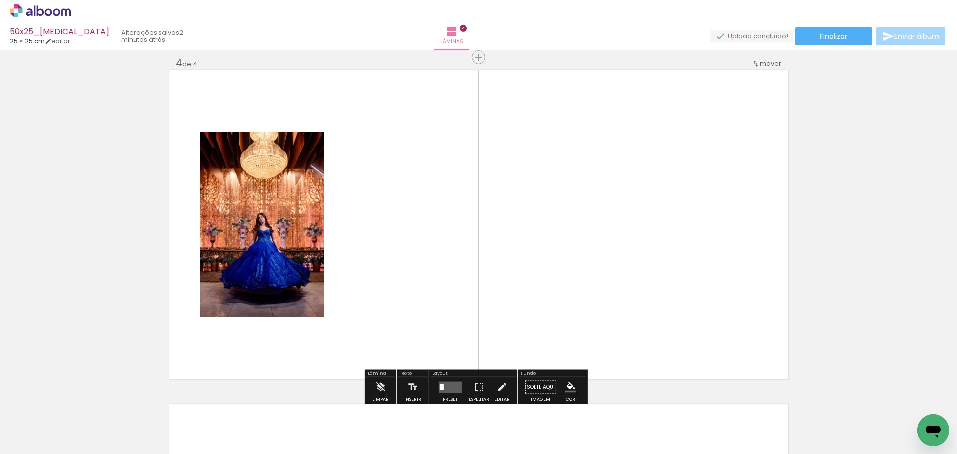
scroll to position [1015, 0]
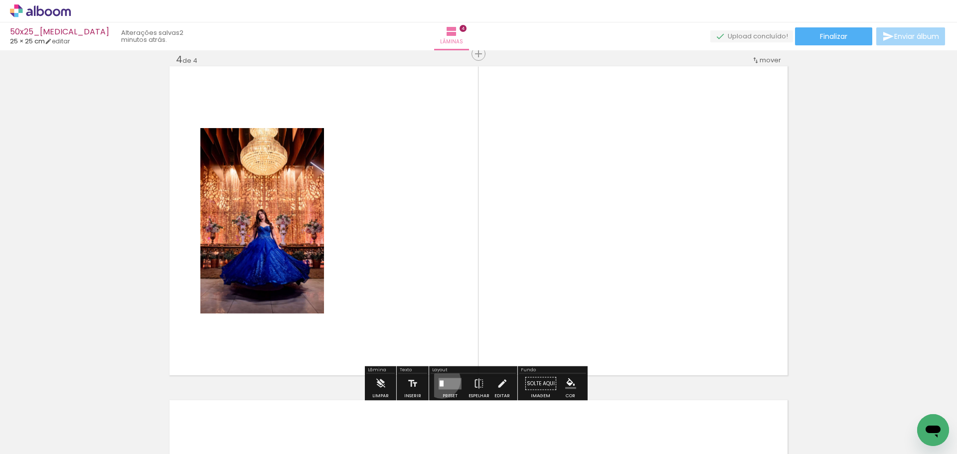
drag, startPoint x: 440, startPoint y: 380, endPoint x: 480, endPoint y: 395, distance: 43.1
click at [440, 380] on quentale-layouter at bounding box center [450, 383] width 23 height 11
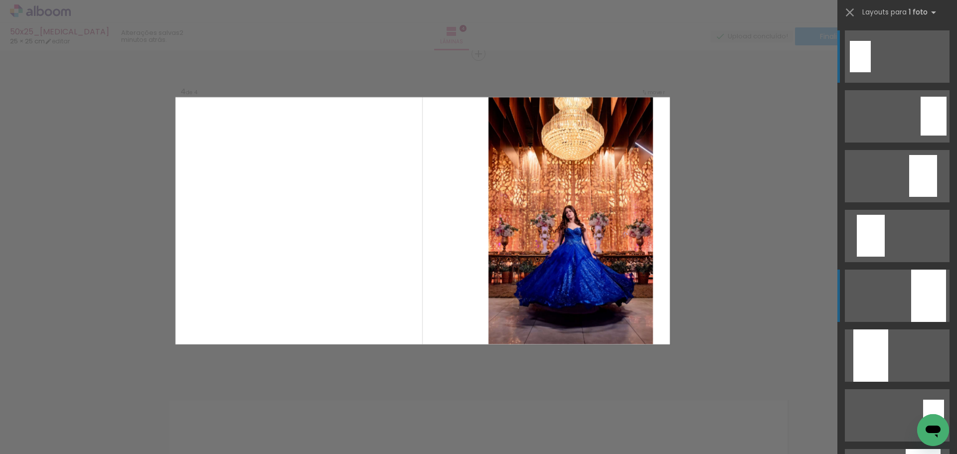
click at [921, 136] on div at bounding box center [934, 116] width 26 height 39
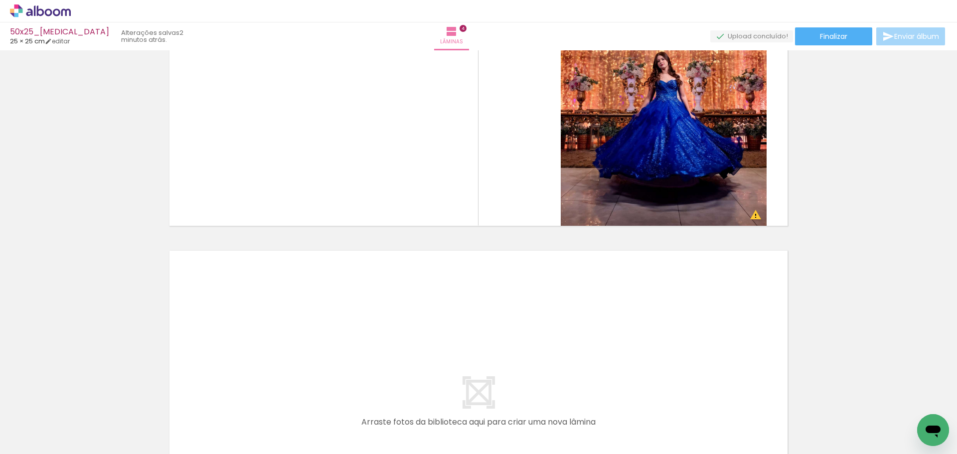
scroll to position [0, 409]
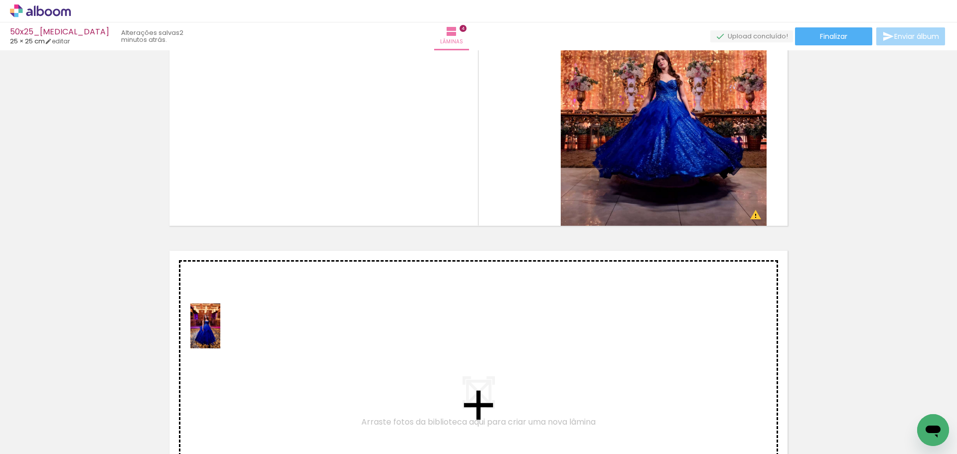
drag, startPoint x: 139, startPoint y: 420, endPoint x: 220, endPoint y: 334, distance: 118.8
click at [220, 334] on quentale-workspace at bounding box center [478, 227] width 957 height 454
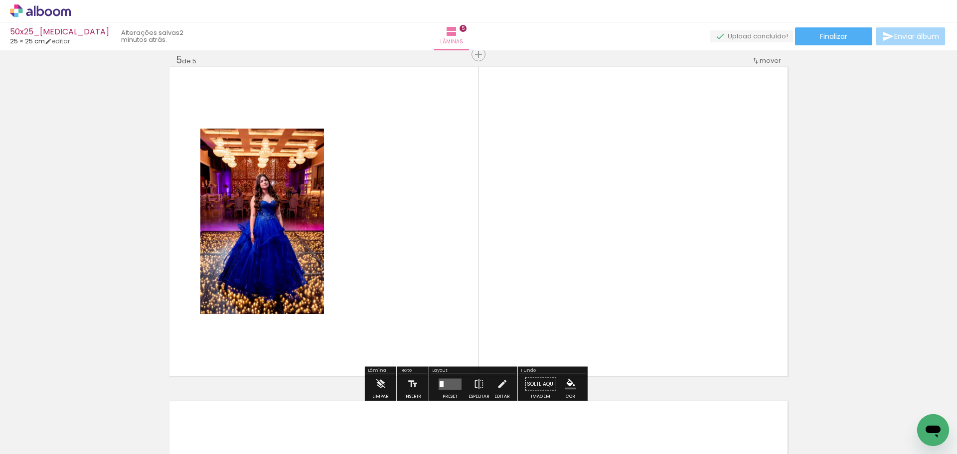
scroll to position [1349, 0]
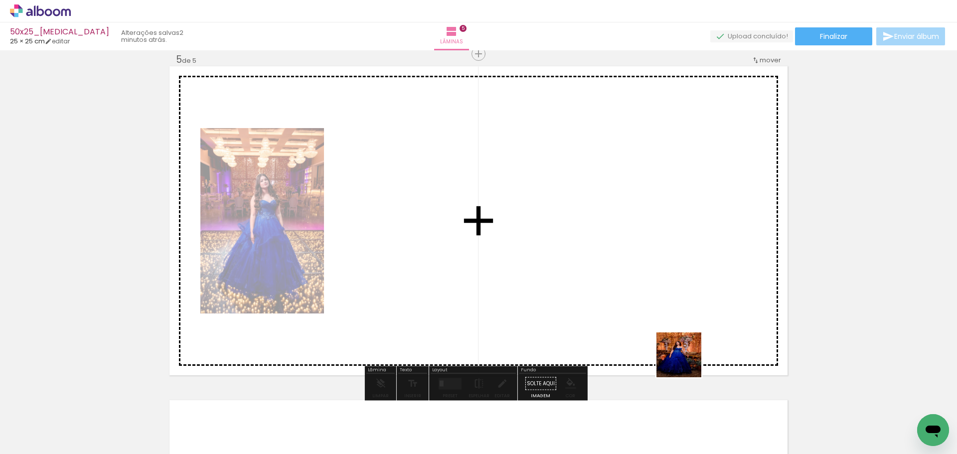
drag, startPoint x: 699, startPoint y: 417, endPoint x: 725, endPoint y: 392, distance: 36.3
click at [626, 259] on quentale-workspace at bounding box center [478, 227] width 957 height 454
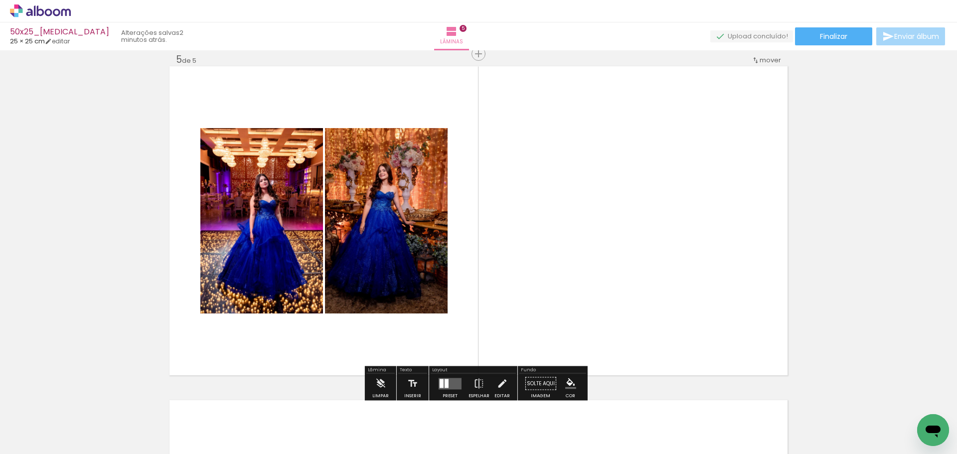
drag, startPoint x: 754, startPoint y: 424, endPoint x: 775, endPoint y: 398, distance: 33.0
click at [606, 259] on quentale-workspace at bounding box center [478, 227] width 957 height 454
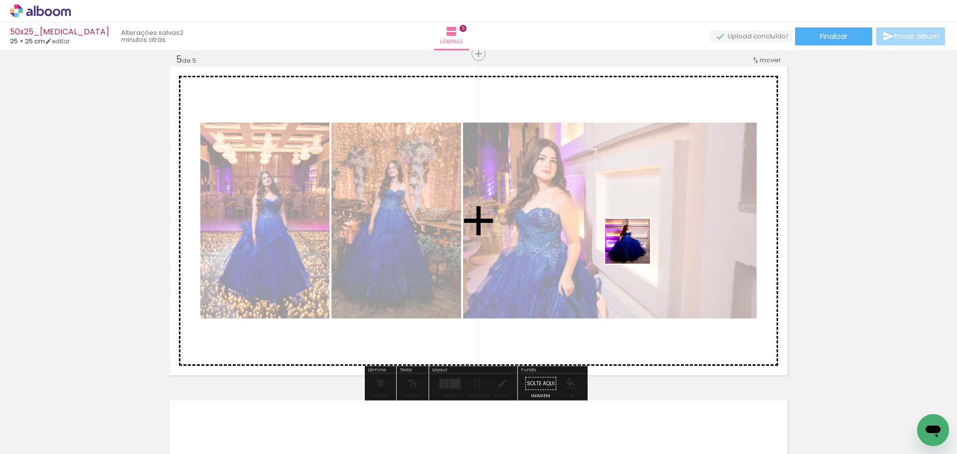
drag, startPoint x: 796, startPoint y: 405, endPoint x: 838, endPoint y: 408, distance: 42.0
click at [636, 248] on quentale-workspace at bounding box center [478, 227] width 957 height 454
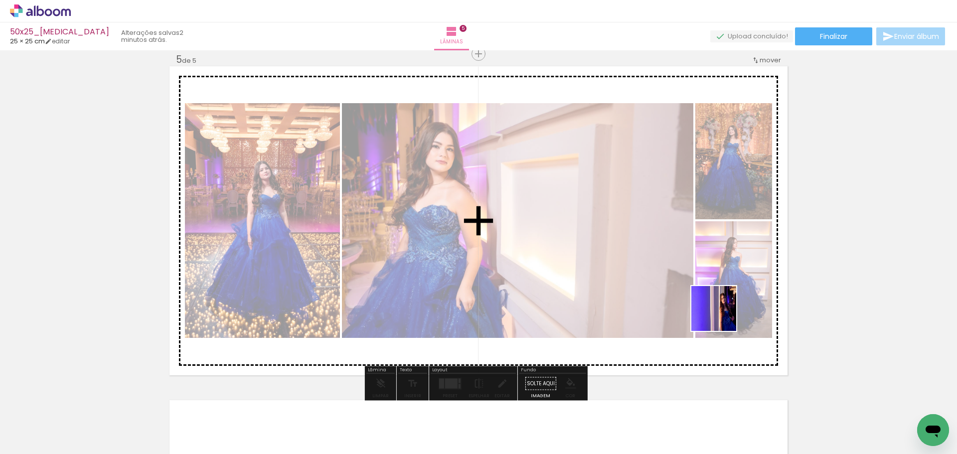
drag, startPoint x: 845, startPoint y: 405, endPoint x: 580, endPoint y: 272, distance: 296.3
click at [580, 250] on quentale-workspace at bounding box center [478, 227] width 957 height 454
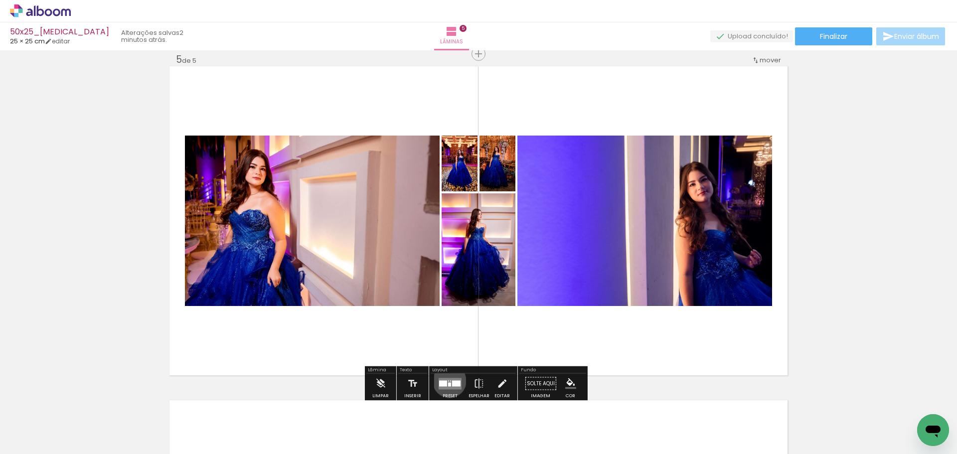
click at [447, 381] on quentale-layouter at bounding box center [450, 383] width 23 height 11
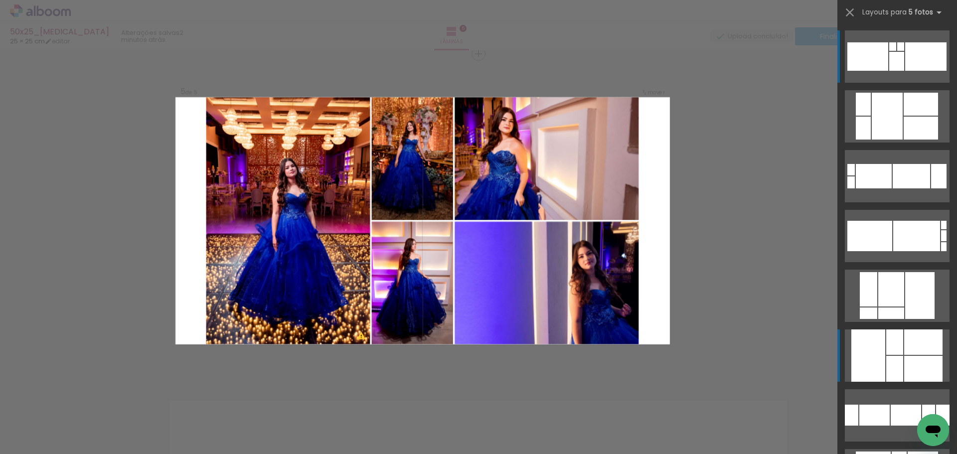
click at [860, 116] on div at bounding box center [863, 104] width 15 height 23
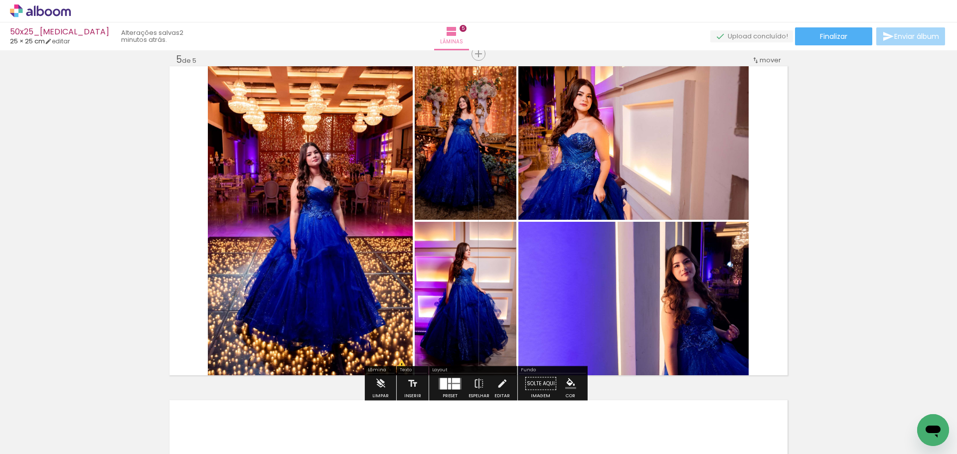
click at [691, 184] on quentale-photo at bounding box center [633, 143] width 230 height 154
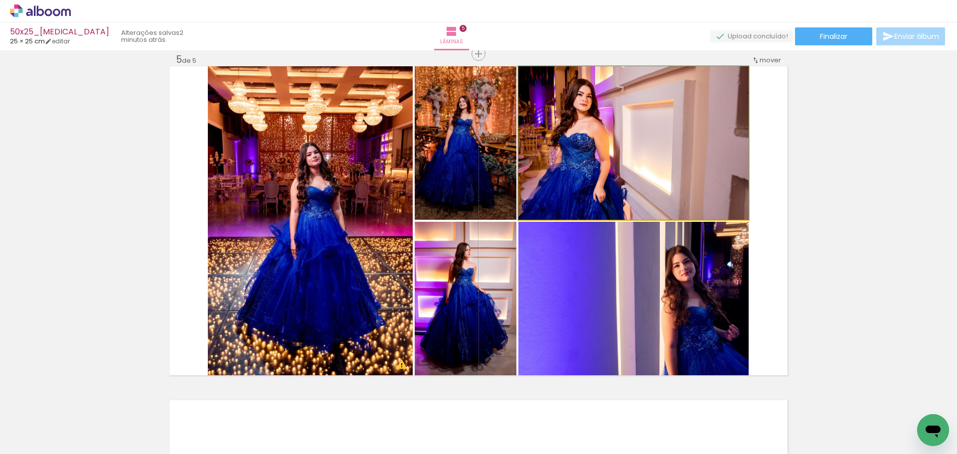
click at [691, 184] on quentale-photo at bounding box center [633, 143] width 230 height 154
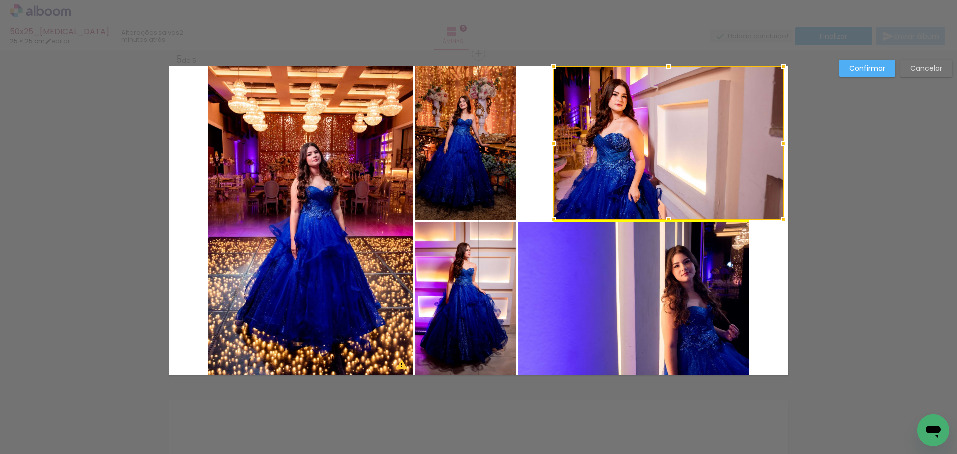
drag, startPoint x: 673, startPoint y: 177, endPoint x: 713, endPoint y: 171, distance: 40.5
click at [713, 171] on div at bounding box center [668, 143] width 230 height 154
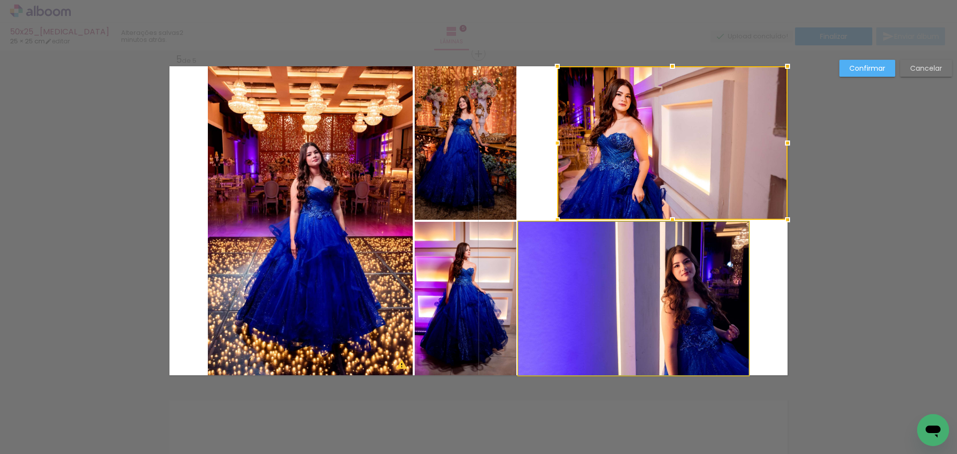
click at [654, 275] on quentale-photo at bounding box center [633, 299] width 230 height 154
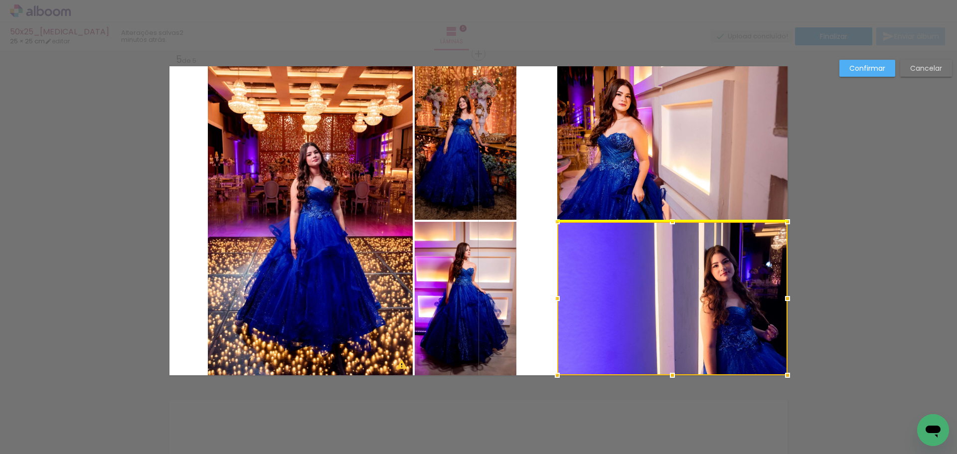
drag, startPoint x: 624, startPoint y: 285, endPoint x: 686, endPoint y: 287, distance: 61.9
click at [686, 287] on div at bounding box center [672, 299] width 230 height 154
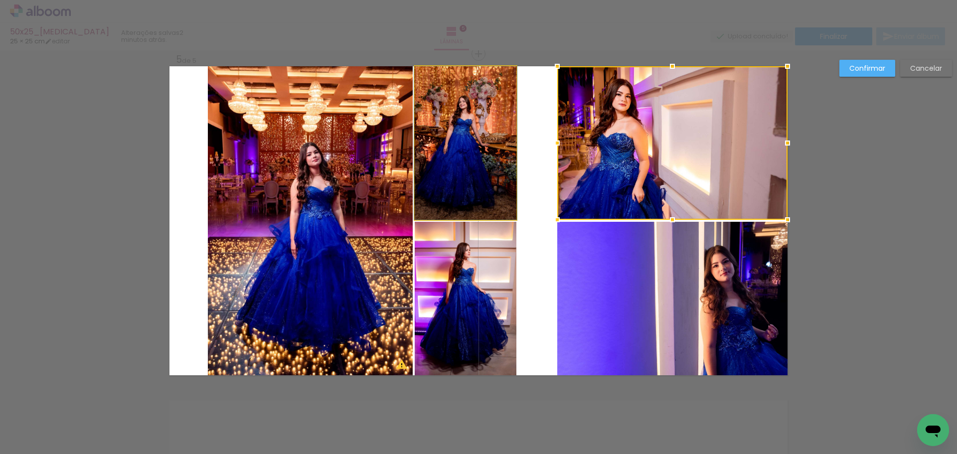
click at [464, 148] on quentale-photo at bounding box center [466, 143] width 102 height 154
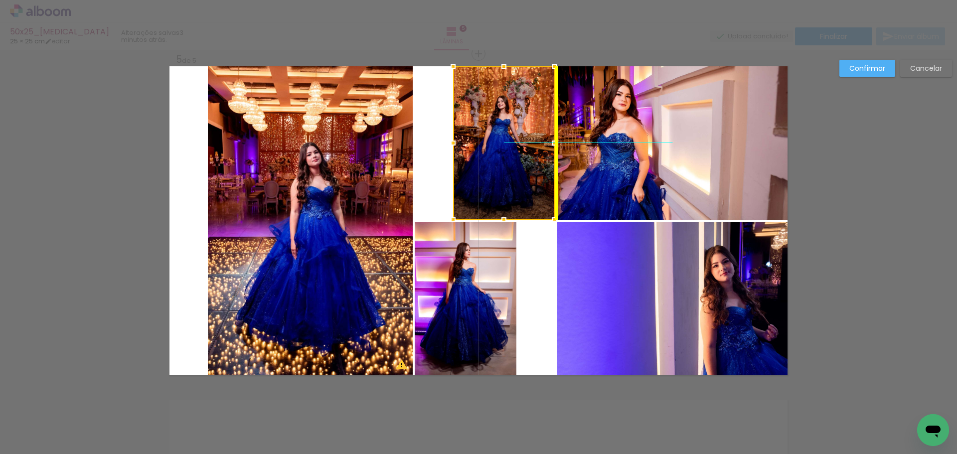
drag, startPoint x: 467, startPoint y: 148, endPoint x: 504, endPoint y: 146, distance: 37.4
click at [504, 146] on div at bounding box center [504, 143] width 102 height 154
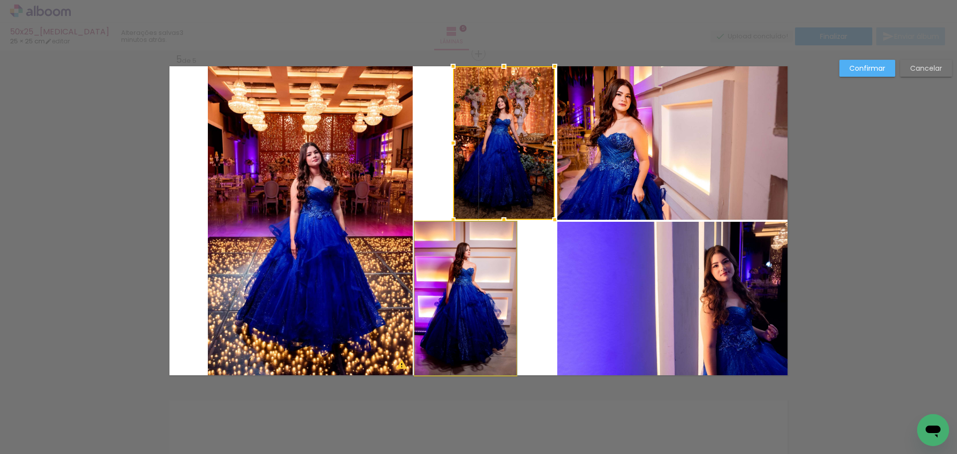
click at [472, 300] on quentale-photo at bounding box center [466, 299] width 102 height 154
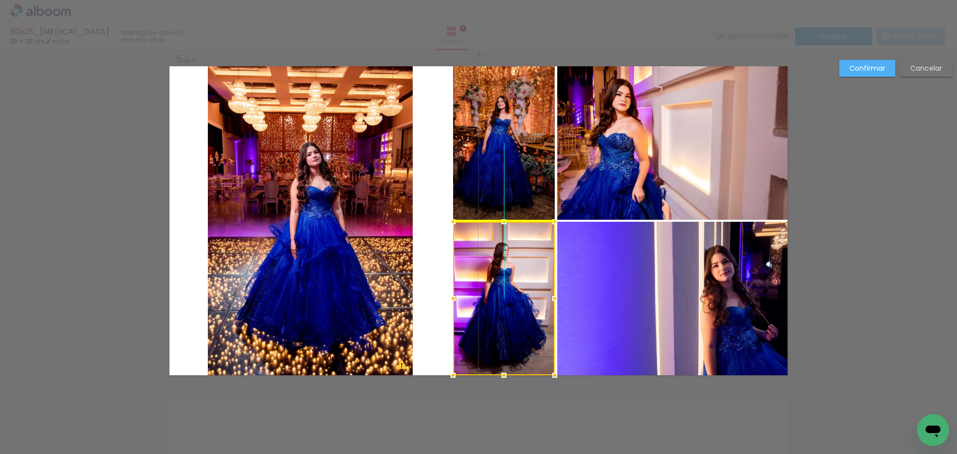
drag, startPoint x: 453, startPoint y: 285, endPoint x: 493, endPoint y: 289, distance: 40.1
click at [493, 289] on div at bounding box center [504, 299] width 102 height 154
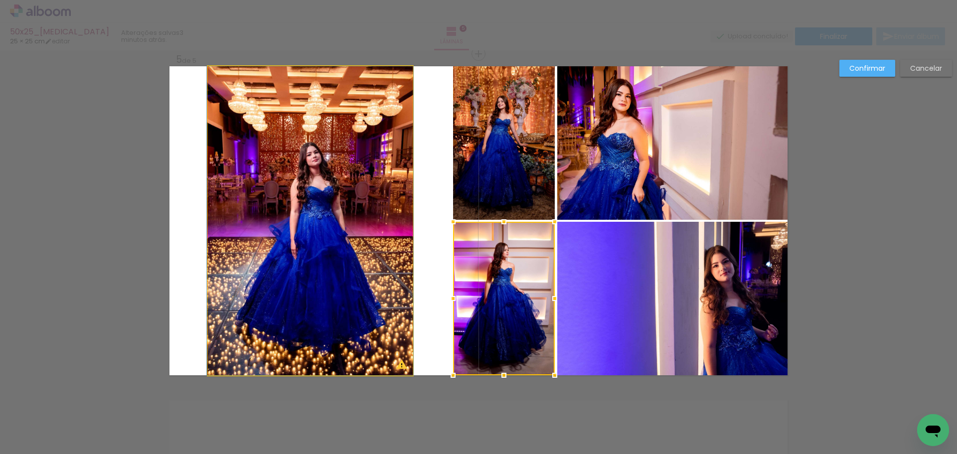
click at [303, 246] on quentale-photo at bounding box center [310, 220] width 205 height 309
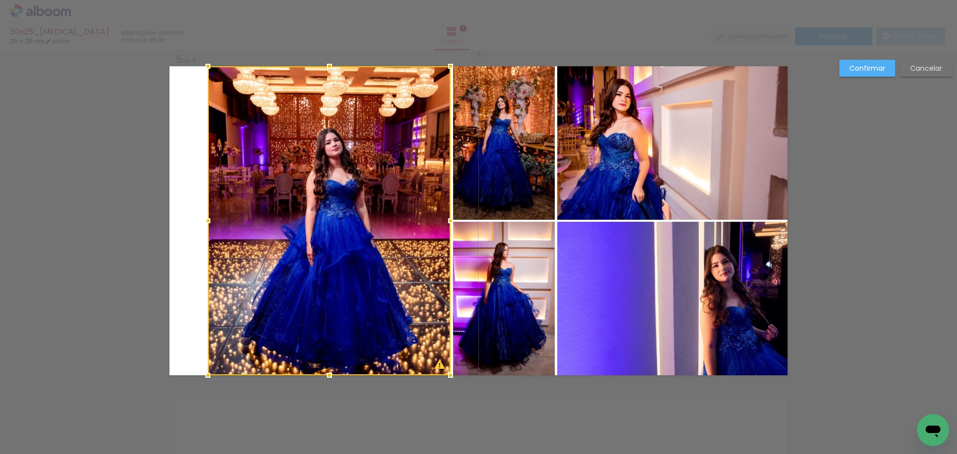
drag, startPoint x: 406, startPoint y: 224, endPoint x: 442, endPoint y: 227, distance: 36.6
click at [442, 227] on div at bounding box center [451, 221] width 20 height 20
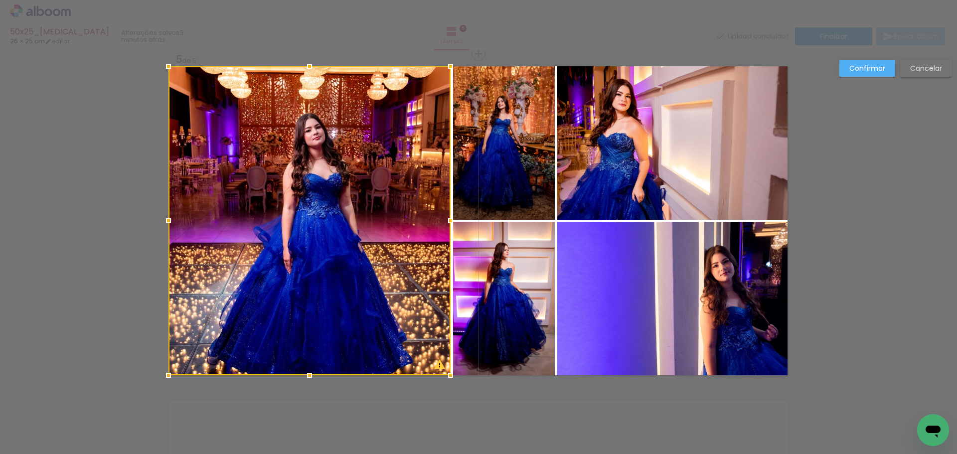
drag, startPoint x: 206, startPoint y: 221, endPoint x: 167, endPoint y: 225, distance: 39.6
click at [167, 225] on div at bounding box center [169, 221] width 20 height 20
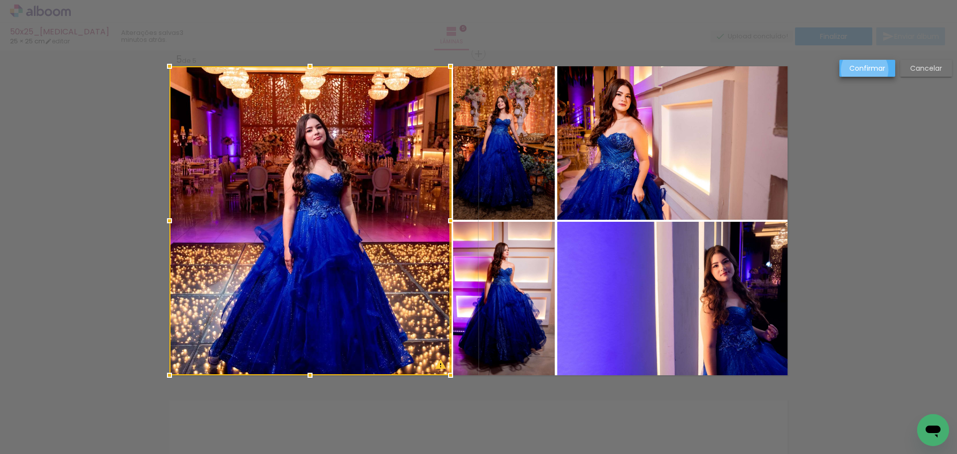
click at [0, 0] on slot "Confirmar" at bounding box center [0, 0] width 0 height 0
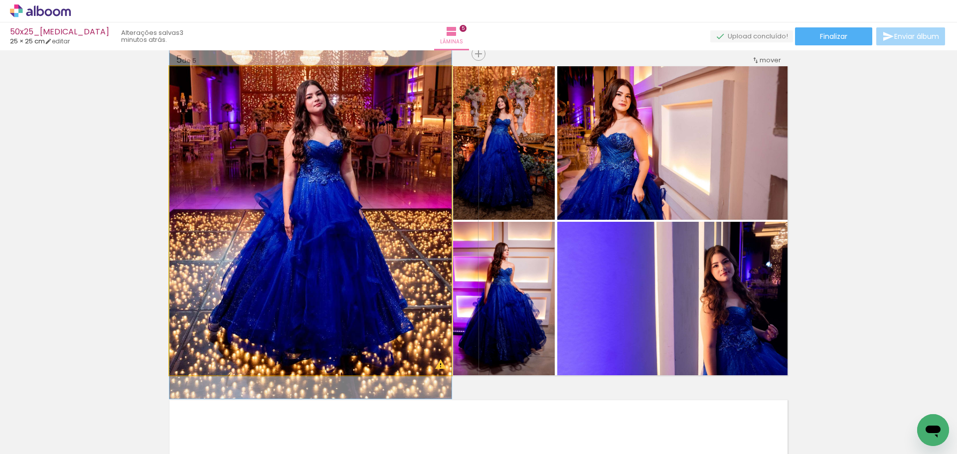
drag, startPoint x: 346, startPoint y: 249, endPoint x: 348, endPoint y: 218, distance: 31.0
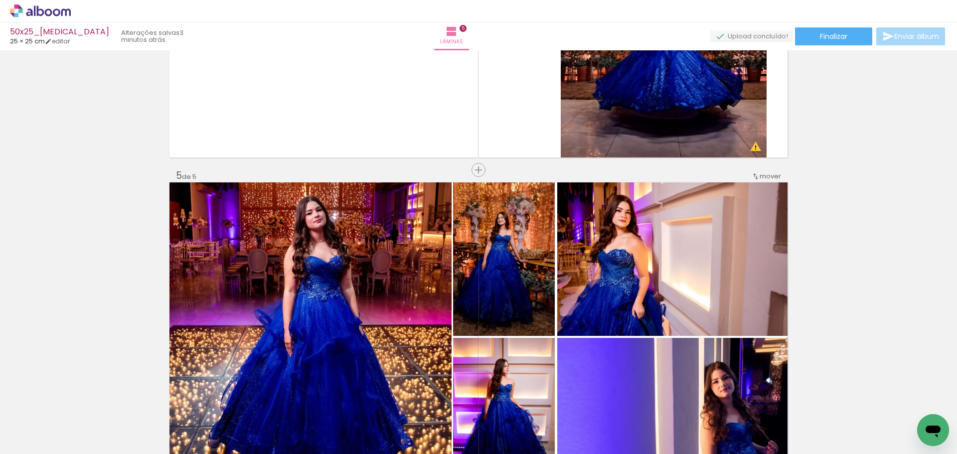
scroll to position [1216, 0]
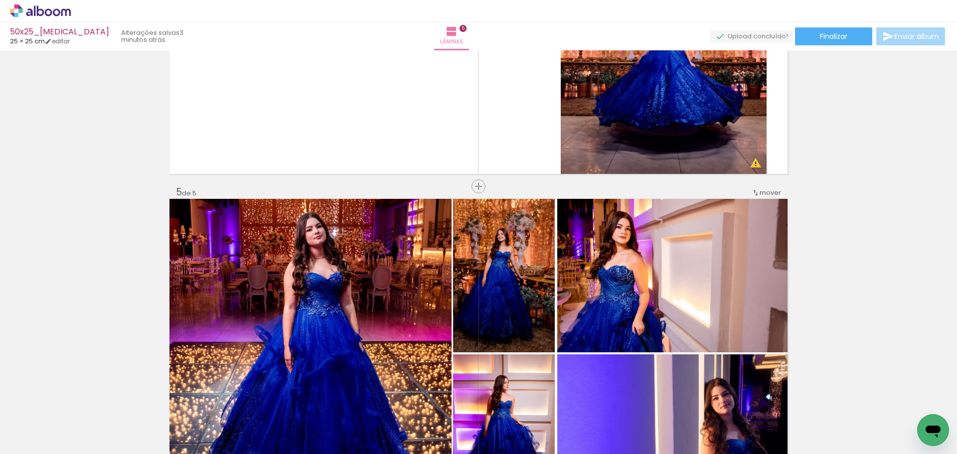
click at [753, 197] on div "mover" at bounding box center [766, 192] width 29 height 16
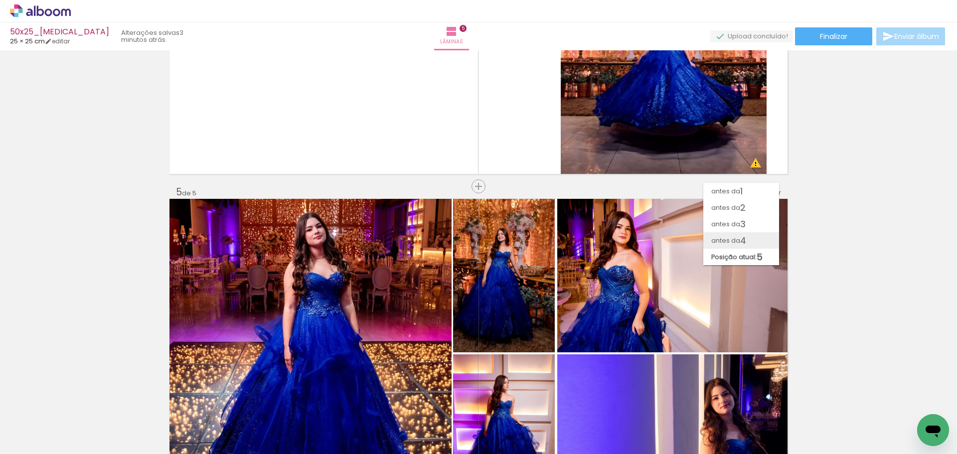
click at [737, 237] on span "antes da" at bounding box center [725, 240] width 29 height 16
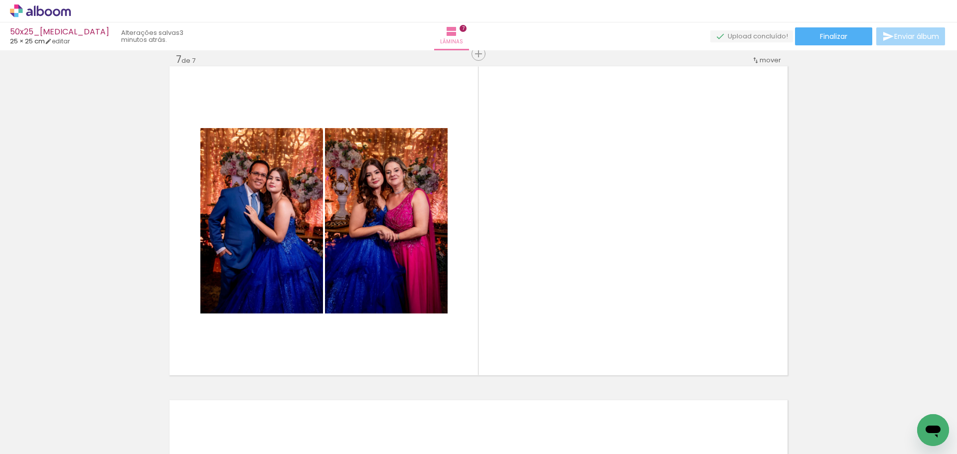
scroll to position [0, 911]
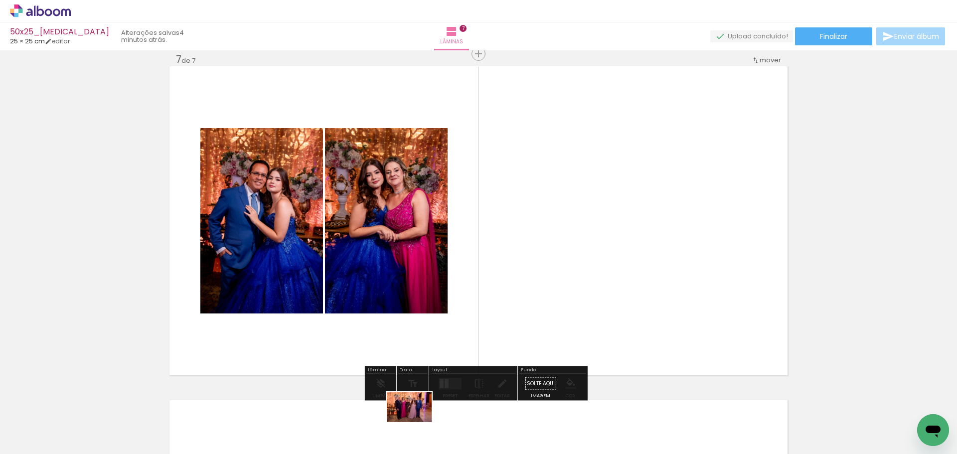
drag, startPoint x: 419, startPoint y: 423, endPoint x: 422, endPoint y: 429, distance: 6.2
click at [421, 429] on div at bounding box center [417, 420] width 49 height 33
click at [445, 384] on div at bounding box center [447, 383] width 4 height 9
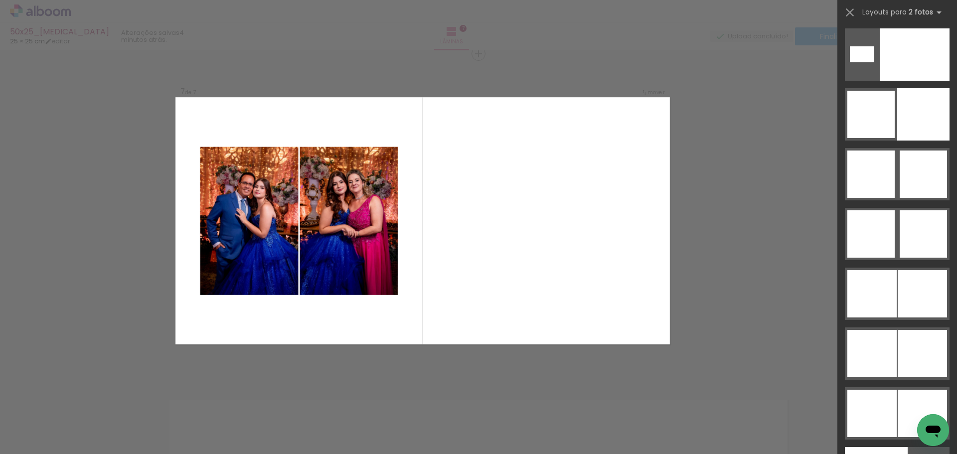
scroll to position [4841, 0]
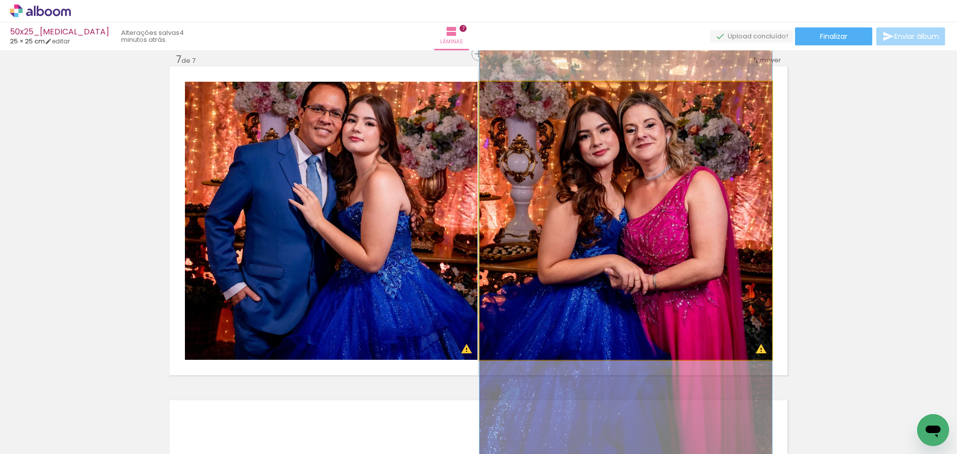
drag, startPoint x: 624, startPoint y: 156, endPoint x: 627, endPoint y: 179, distance: 23.6
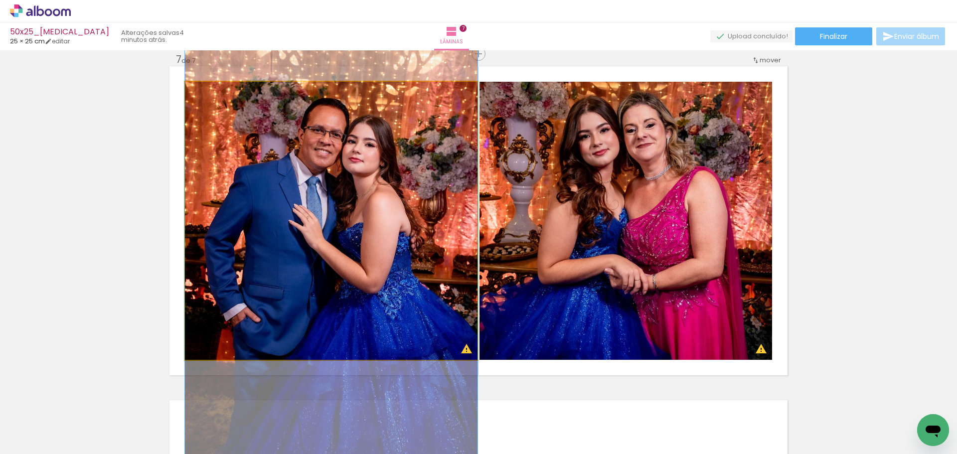
drag, startPoint x: 407, startPoint y: 157, endPoint x: 406, endPoint y: 163, distance: 5.7
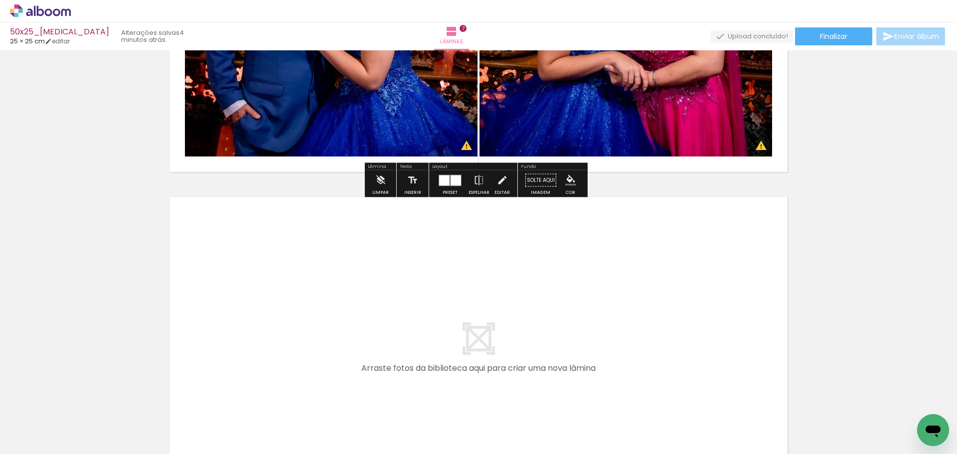
scroll to position [2316, 0]
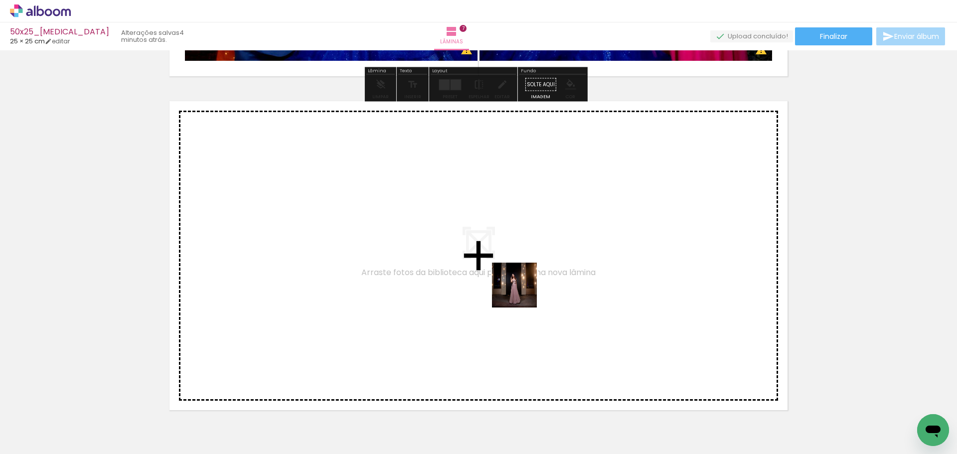
drag, startPoint x: 530, startPoint y: 414, endPoint x: 521, endPoint y: 289, distance: 125.5
click at [521, 289] on quentale-workspace at bounding box center [478, 227] width 957 height 454
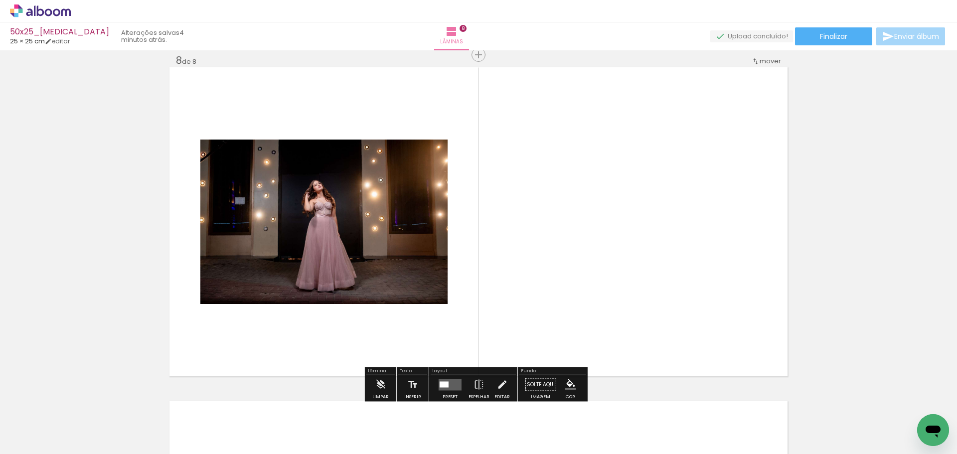
scroll to position [2351, 0]
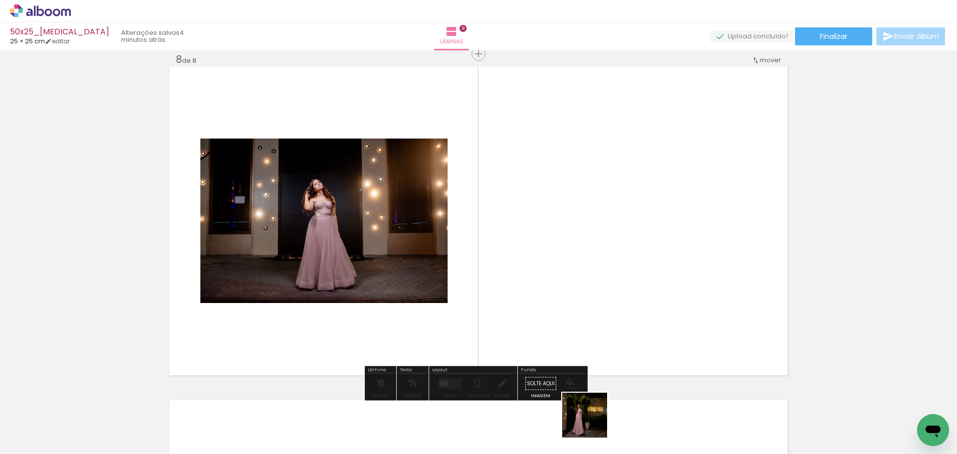
drag, startPoint x: 593, startPoint y: 426, endPoint x: 620, endPoint y: 372, distance: 60.2
click at [563, 272] on quentale-workspace at bounding box center [478, 227] width 957 height 454
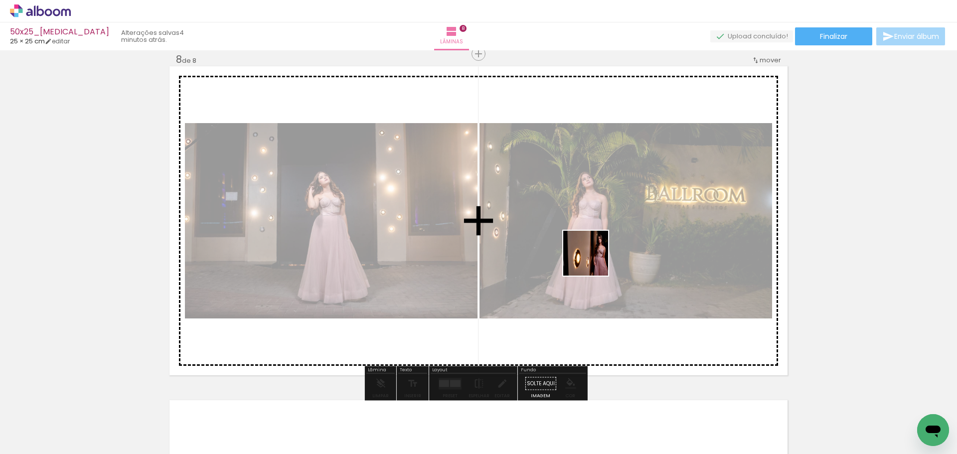
drag, startPoint x: 645, startPoint y: 420, endPoint x: 649, endPoint y: 355, distance: 64.4
click at [593, 259] on quentale-workspace at bounding box center [478, 227] width 957 height 454
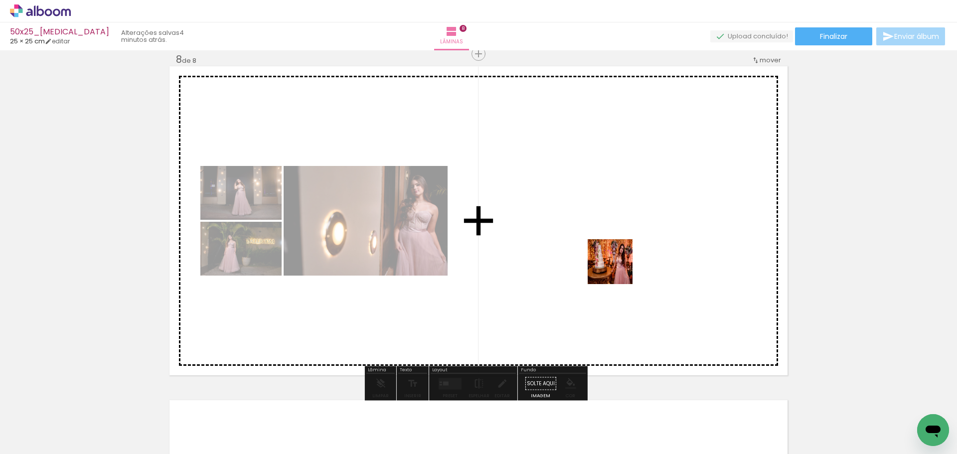
drag, startPoint x: 697, startPoint y: 407, endPoint x: 613, endPoint y: 264, distance: 166.7
click at [613, 264] on quentale-workspace at bounding box center [478, 227] width 957 height 454
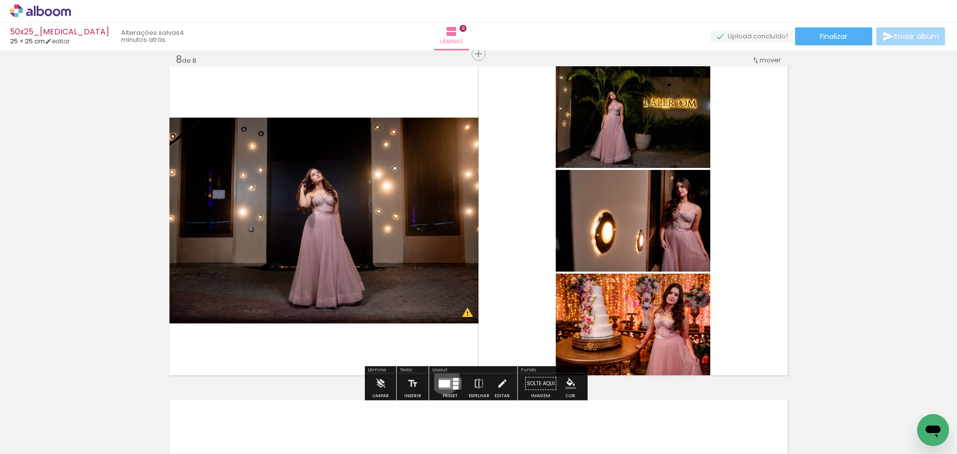
click at [443, 379] on quentale-layouter at bounding box center [450, 383] width 23 height 11
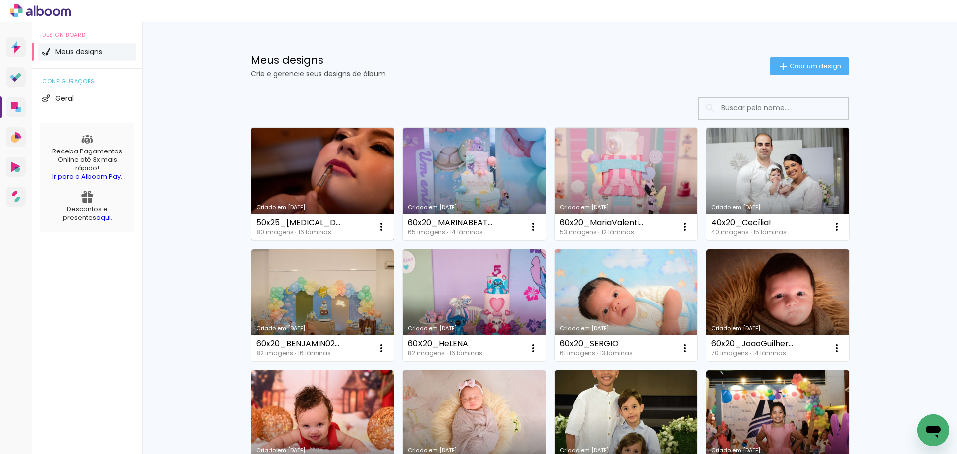
click at [327, 191] on link "Criado em [DATE]" at bounding box center [322, 184] width 143 height 113
